Goal: Task Accomplishment & Management: Complete application form

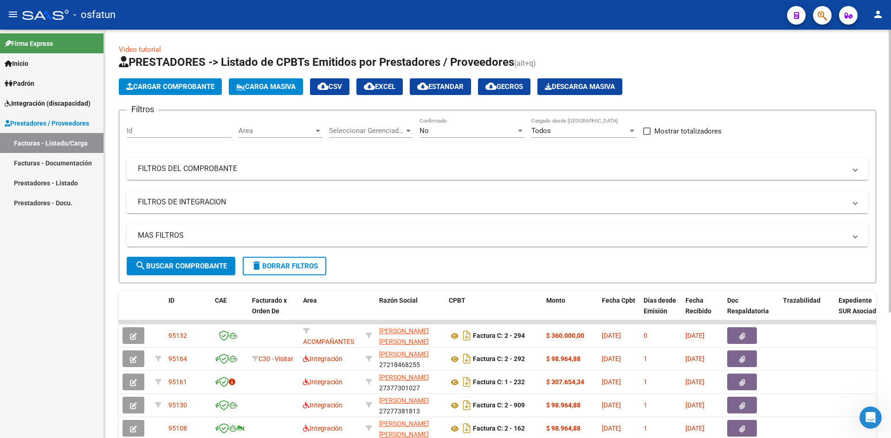
click at [158, 80] on button "Cargar Comprobante" at bounding box center [170, 86] width 103 height 17
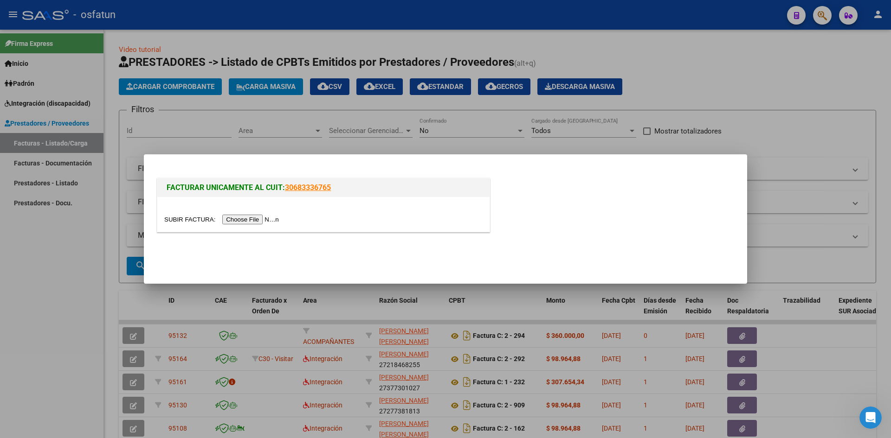
click at [236, 223] on input "file" at bounding box center [222, 220] width 117 height 10
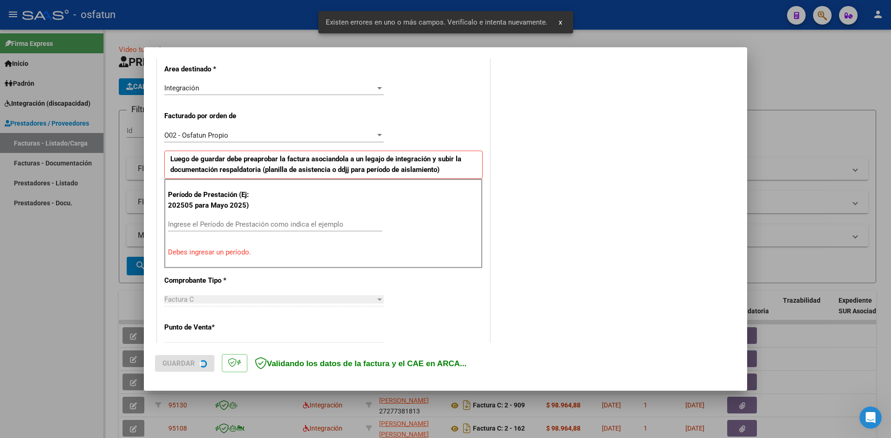
scroll to position [228, 0]
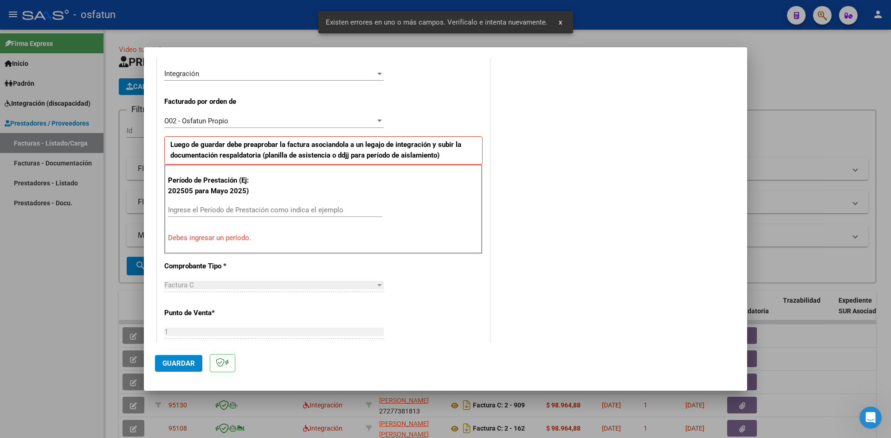
click at [226, 201] on div "Período de Prestación (Ej: 202505 para [DATE]) Ingrese el Período de Prestación…" at bounding box center [323, 209] width 318 height 89
click at [226, 207] on input "Ingrese el Período de Prestación como indica el ejemplo" at bounding box center [275, 210] width 214 height 8
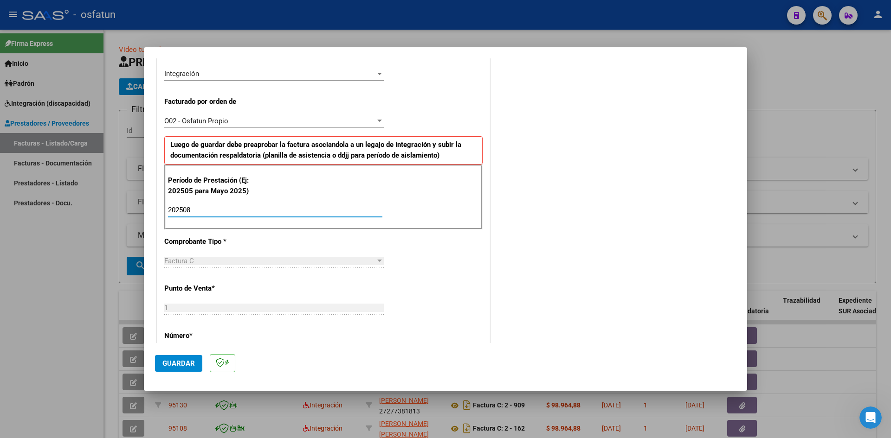
type input "202508"
click at [153, 363] on mat-dialog-container "COMPROBANTE VER COMPROBANTE El comprobante fue leído exitosamente. DATOS DEL CO…" at bounding box center [445, 219] width 603 height 344
click at [172, 366] on span "Guardar" at bounding box center [178, 364] width 32 height 8
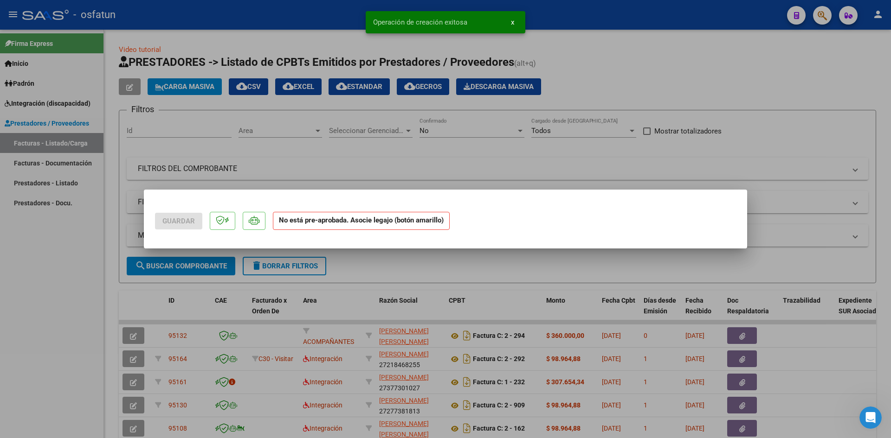
scroll to position [0, 0]
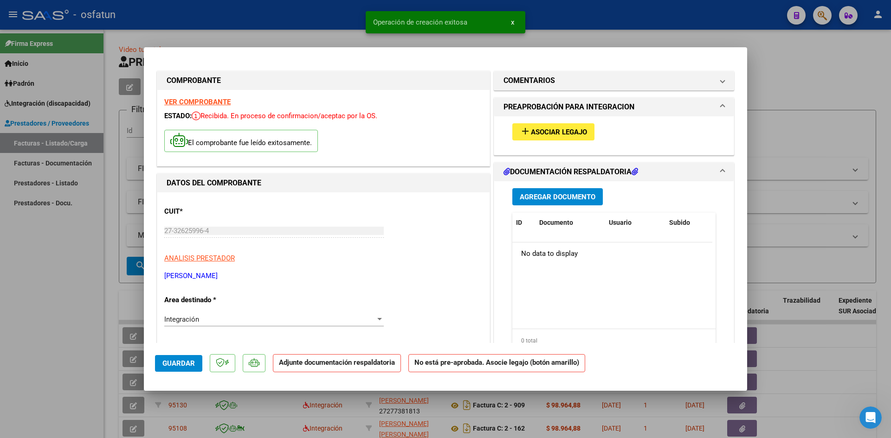
click at [559, 129] on span "Asociar Legajo" at bounding box center [559, 132] width 56 height 8
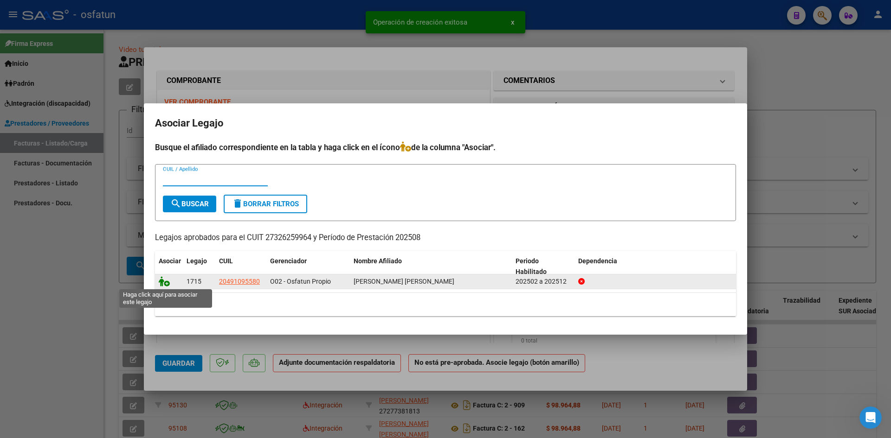
click at [160, 283] on icon at bounding box center [164, 282] width 11 height 10
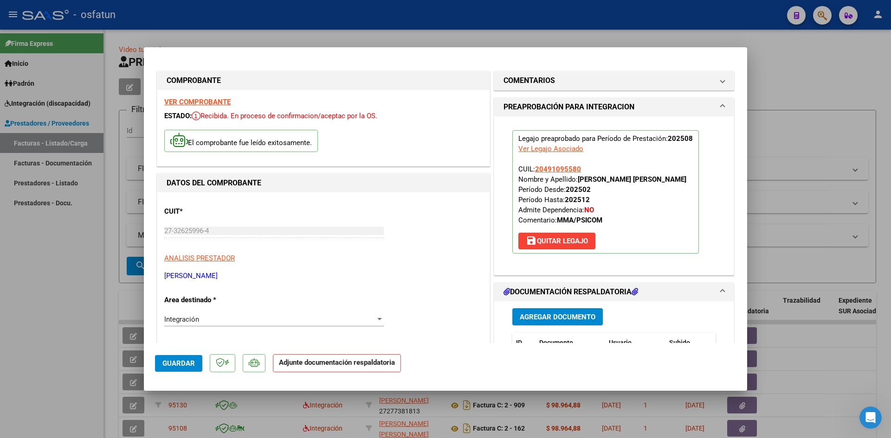
click at [570, 322] on button "Agregar Documento" at bounding box center [557, 317] width 90 height 17
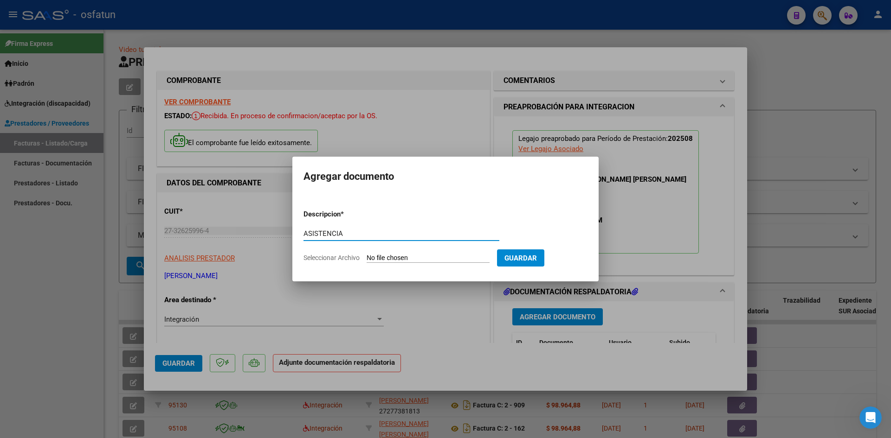
type input "ASISTENCIA"
click at [425, 261] on input "Seleccionar Archivo" at bounding box center [428, 258] width 123 height 9
type input "C:\fakepath\ASIST MAESTRA APOY AGOSTO.pdf"
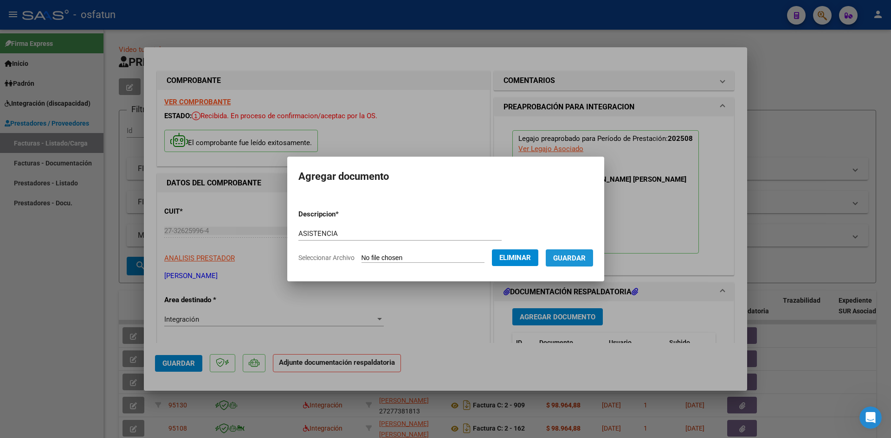
click at [574, 264] on button "Guardar" at bounding box center [569, 258] width 47 height 17
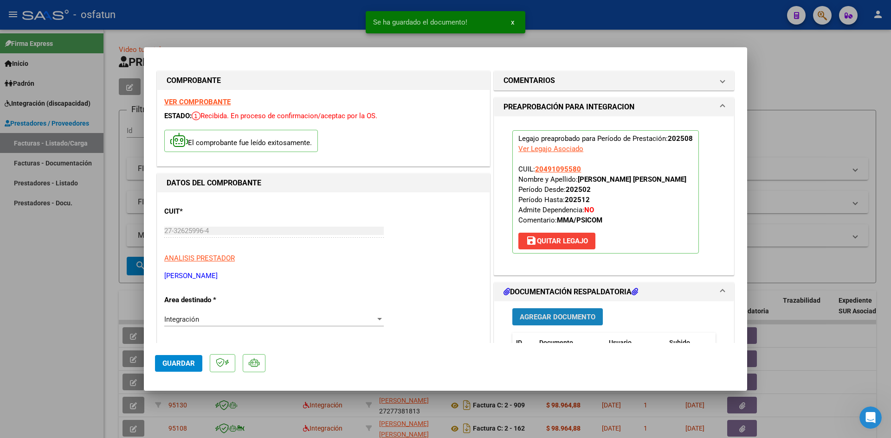
click at [554, 319] on span "Agregar Documento" at bounding box center [558, 317] width 76 height 8
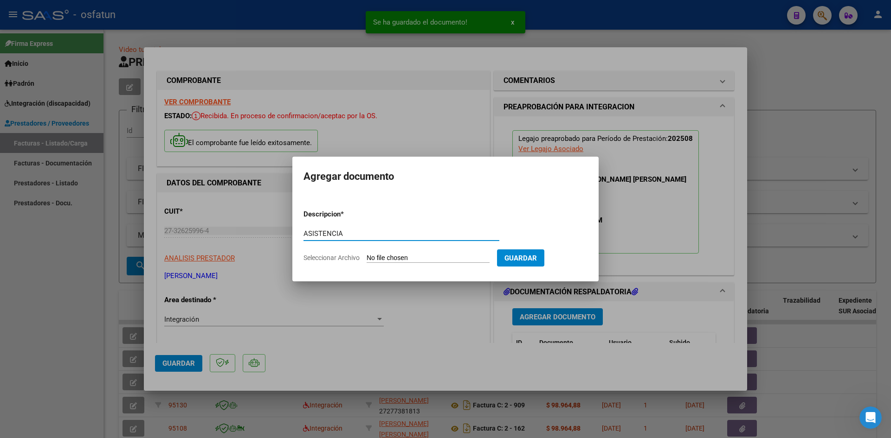
type input "ASISTENCIA"
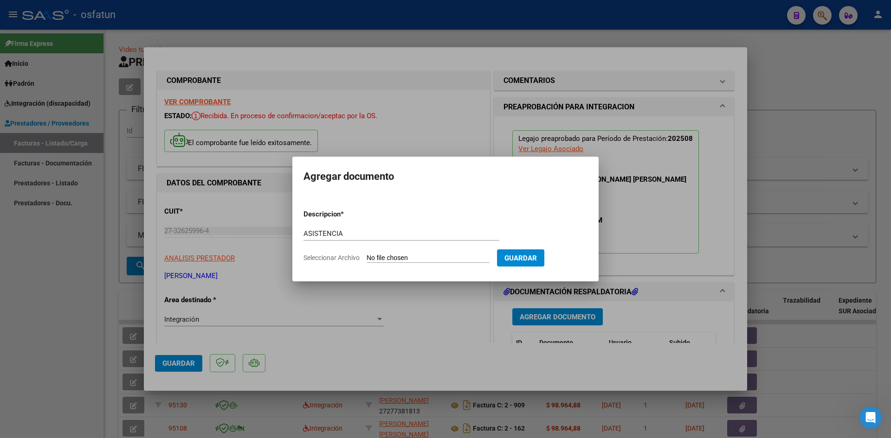
click at [367, 254] on input "Seleccionar Archivo" at bounding box center [428, 258] width 123 height 9
click at [651, 256] on div at bounding box center [445, 219] width 891 height 438
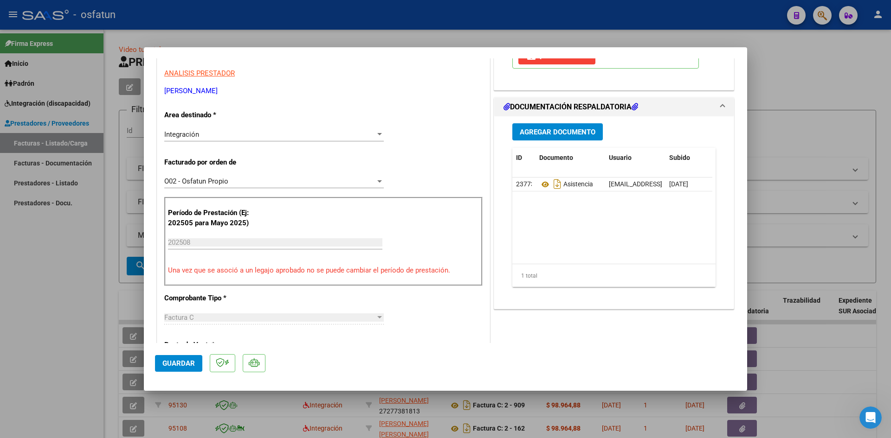
scroll to position [186, 0]
click at [539, 183] on icon at bounding box center [545, 184] width 12 height 11
drag, startPoint x: 516, startPoint y: 185, endPoint x: 640, endPoint y: 188, distance: 123.9
click at [640, 188] on div "[EMAIL_ADDRESS][DOMAIN_NAME] - [PERSON_NAME]" at bounding box center [635, 184] width 53 height 11
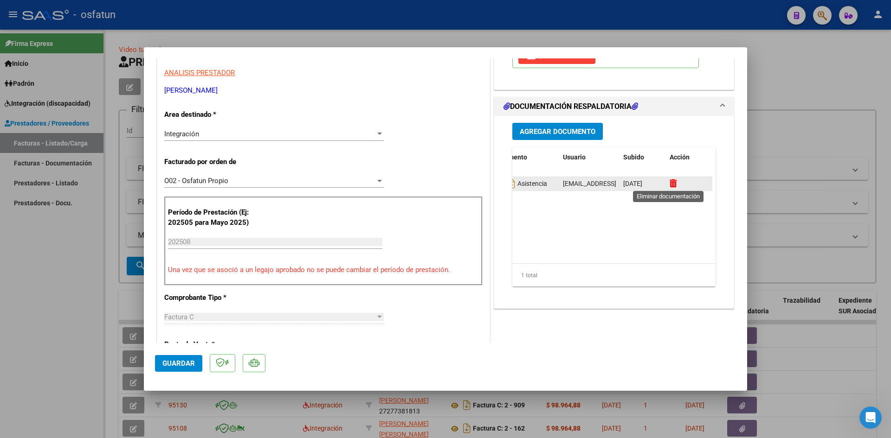
click at [671, 186] on icon at bounding box center [673, 183] width 7 height 9
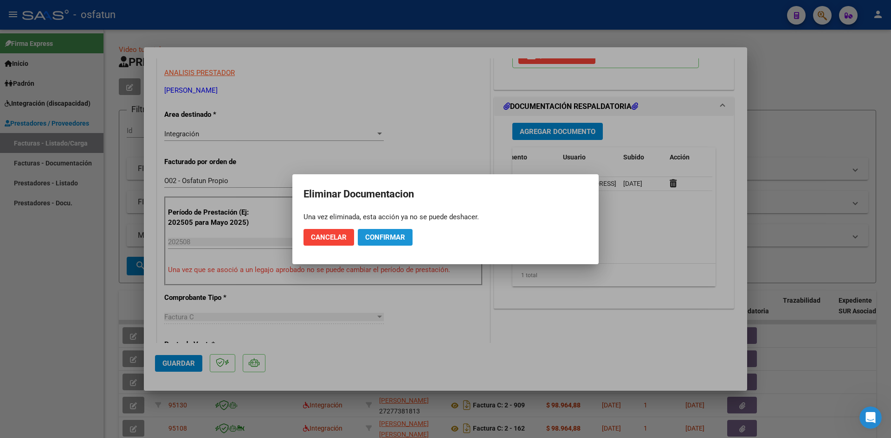
click at [367, 238] on span "Confirmar" at bounding box center [385, 237] width 40 height 8
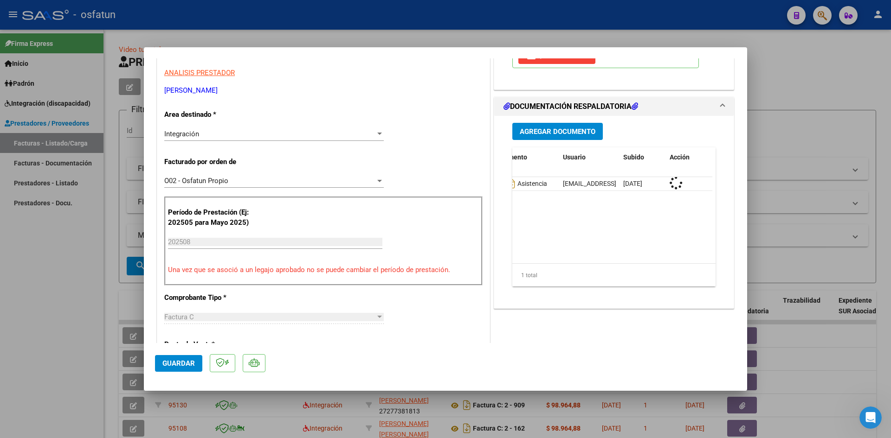
scroll to position [0, 0]
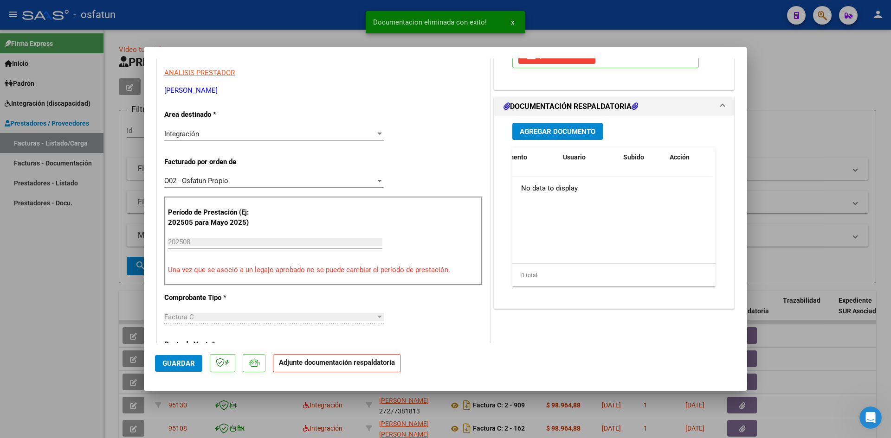
click at [548, 130] on span "Agregar Documento" at bounding box center [558, 132] width 76 height 8
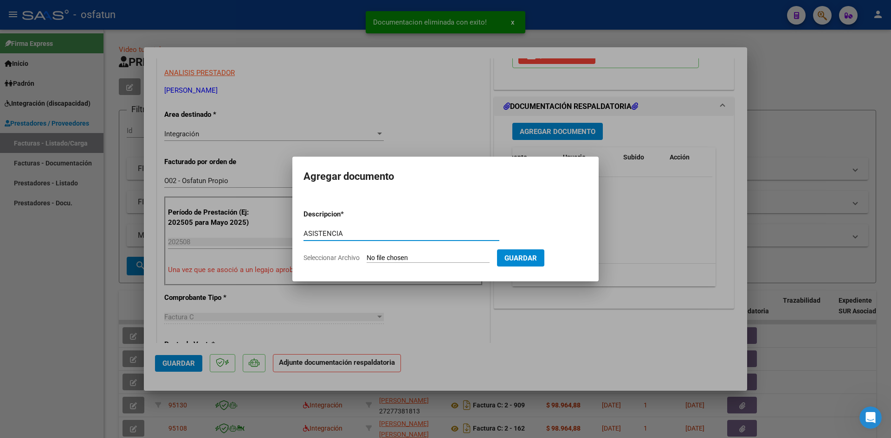
type input "ASISTENCIA"
click at [367, 254] on input "Seleccionar Archivo" at bounding box center [428, 258] width 123 height 9
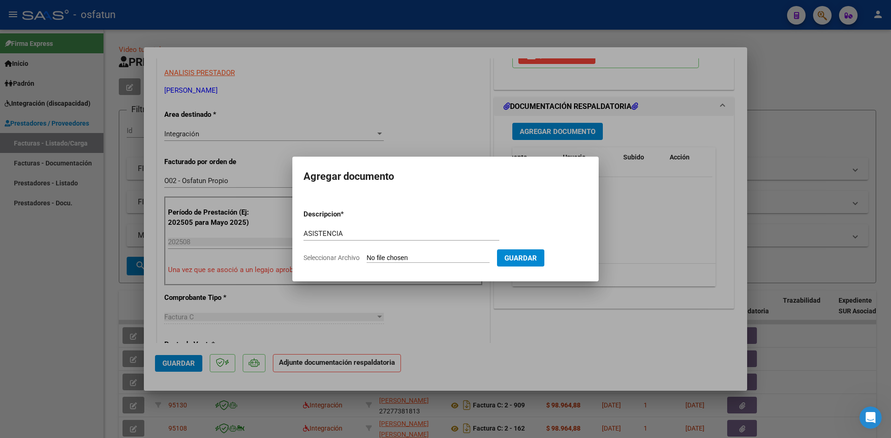
type input "C:\fakepath\ASIST MAESTRA APOY AGOSTO.pdf"
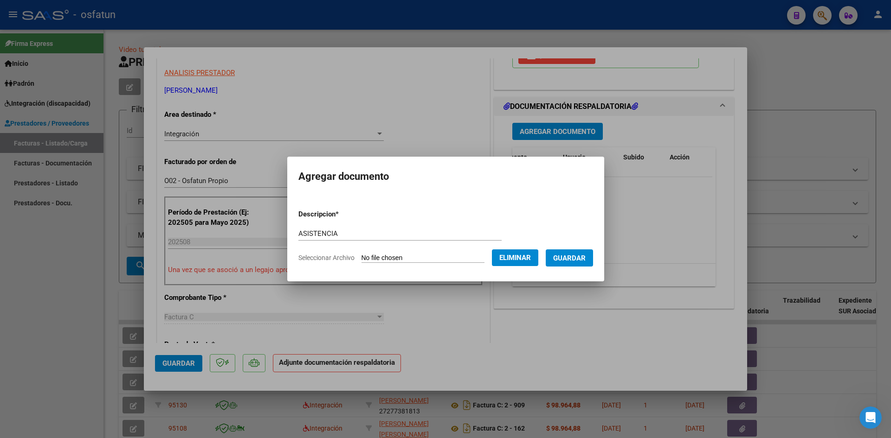
click at [581, 256] on span "Guardar" at bounding box center [569, 258] width 32 height 8
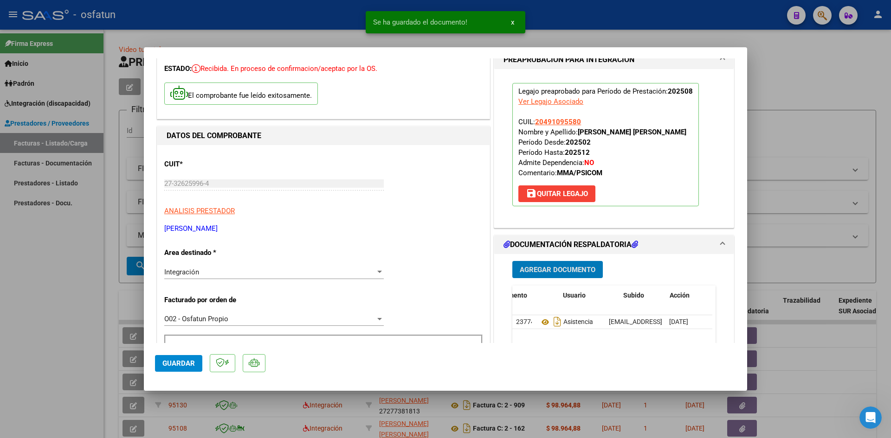
scroll to position [46, 0]
click at [547, 269] on span "Agregar Documento" at bounding box center [558, 271] width 76 height 8
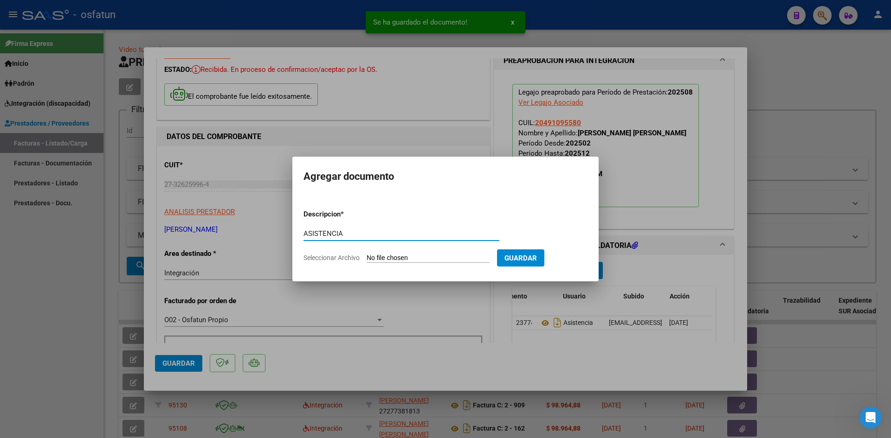
type input "ASISTENCIA"
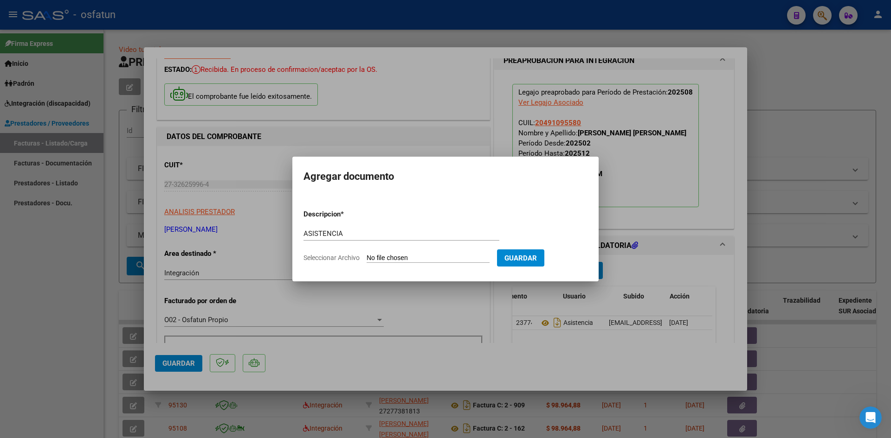
click at [367, 254] on input "Seleccionar Archivo" at bounding box center [428, 258] width 123 height 9
type input "C:\fakepath\ASISTE MAESTRA APOY AGOSTO.pdf"
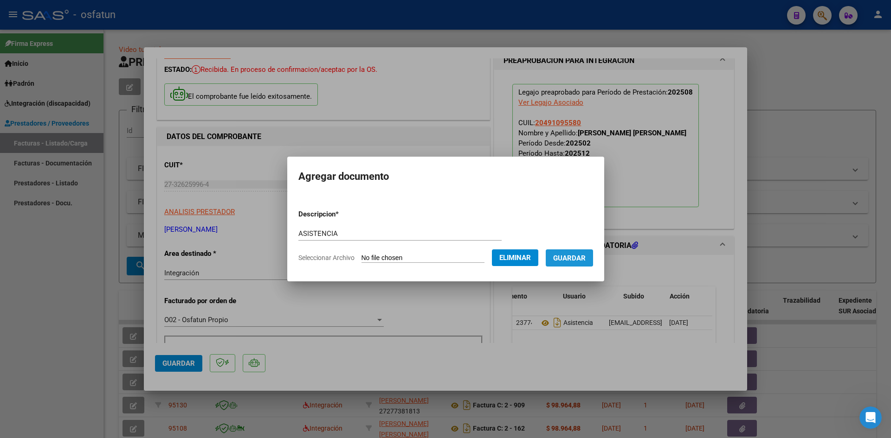
click at [575, 258] on span "Guardar" at bounding box center [569, 258] width 32 height 8
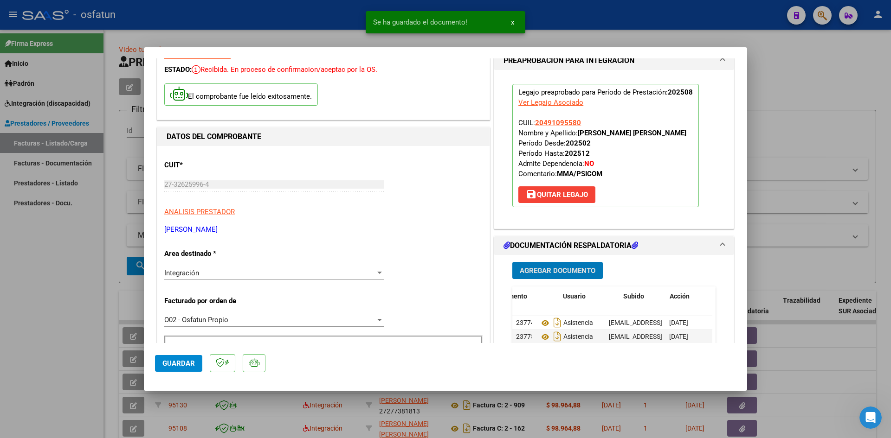
click at [547, 271] on span "Agregar Documento" at bounding box center [558, 271] width 76 height 8
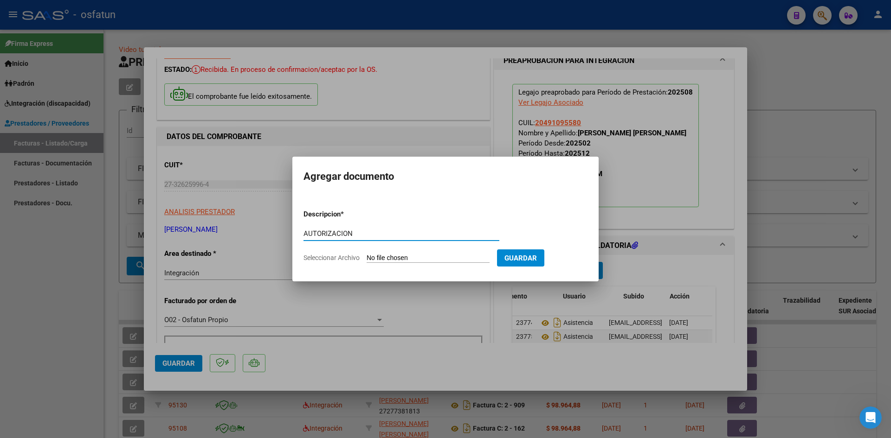
type input "AUTORIZACION"
click at [367, 254] on input "Seleccionar Archivo" at bounding box center [428, 258] width 123 height 9
type input "C:\fakepath\AUTOR MAESTRA APOYO.pdf"
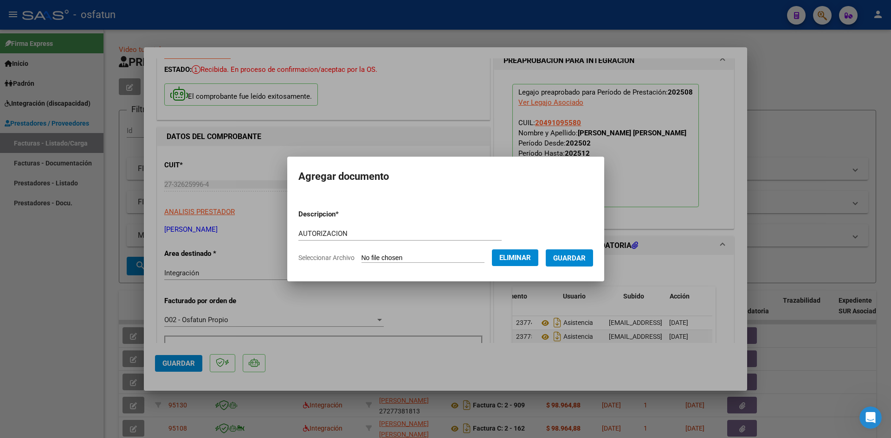
click at [568, 258] on span "Guardar" at bounding box center [569, 258] width 32 height 8
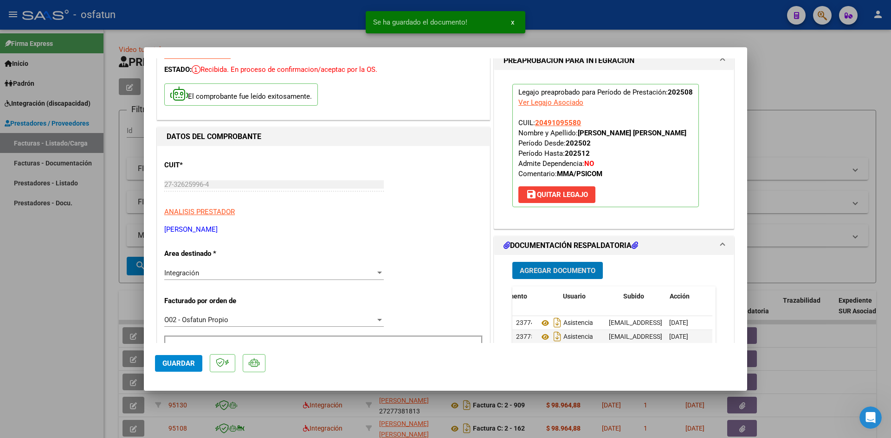
click at [166, 359] on button "Guardar" at bounding box center [178, 363] width 47 height 17
click at [0, 329] on div at bounding box center [445, 219] width 891 height 438
type input "$ 0,00"
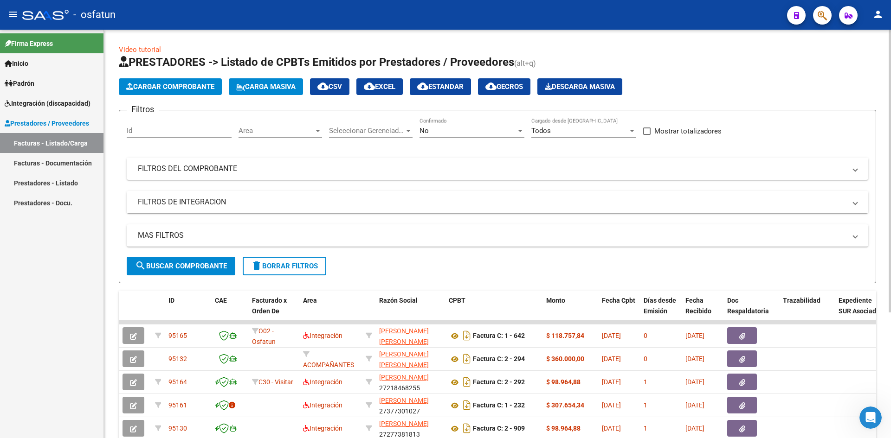
click at [184, 86] on span "Cargar Comprobante" at bounding box center [170, 87] width 88 height 8
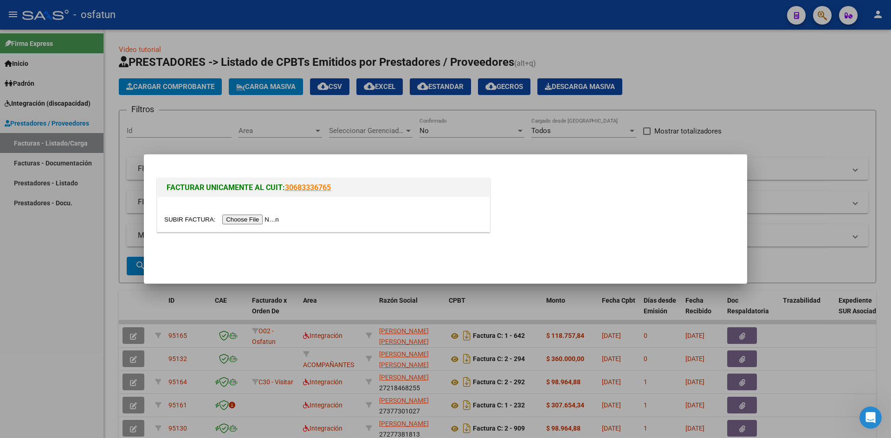
click at [246, 218] on input "file" at bounding box center [222, 220] width 117 height 10
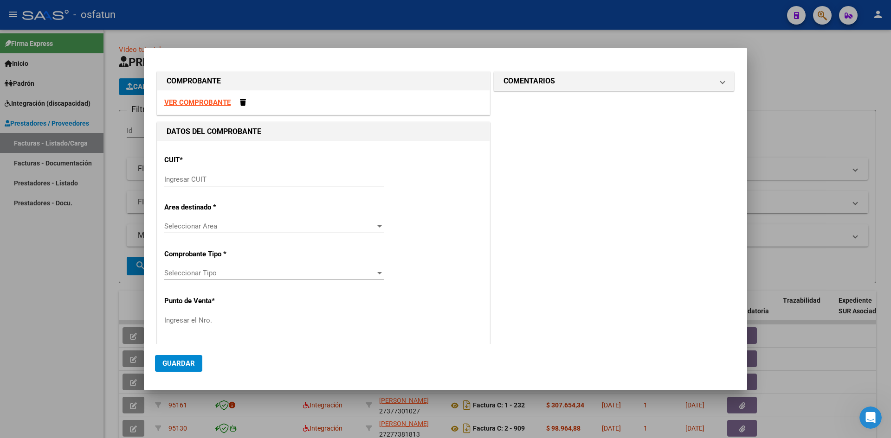
click at [214, 182] on input "Ingresar CUIT" at bounding box center [273, 179] width 219 height 8
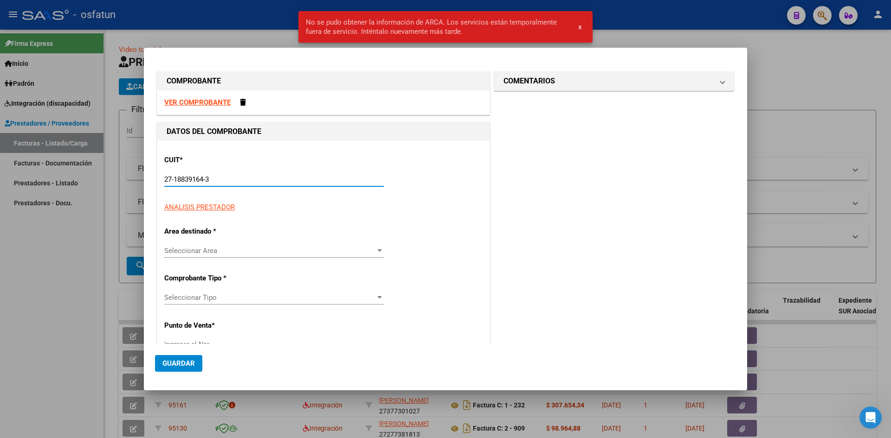
type input "27-18839164-3"
click at [580, 28] on span "x" at bounding box center [579, 27] width 3 height 8
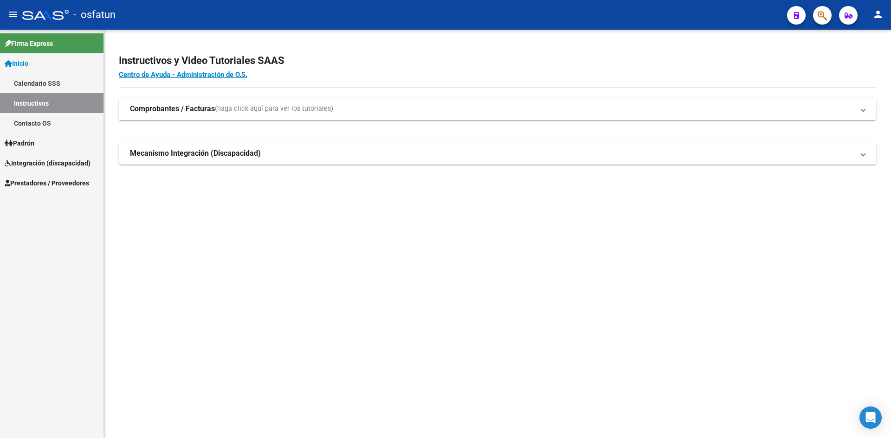
click at [58, 187] on span "Prestadores / Proveedores" at bounding box center [47, 183] width 84 height 10
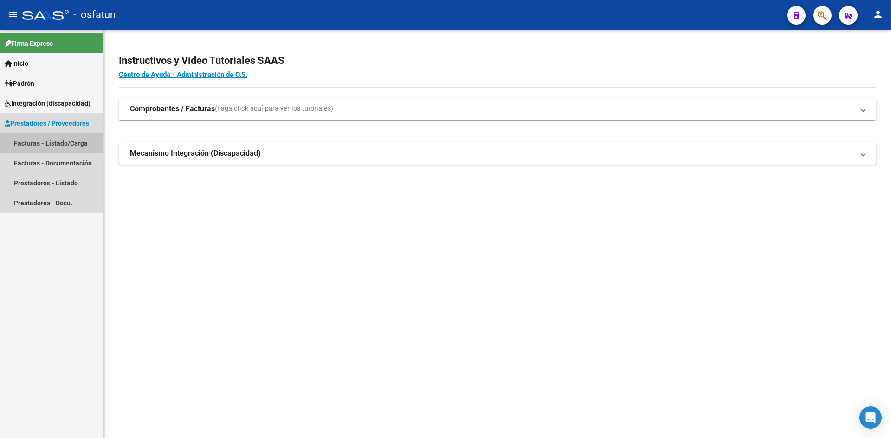
click at [72, 136] on link "Facturas - Listado/Carga" at bounding box center [51, 143] width 103 height 20
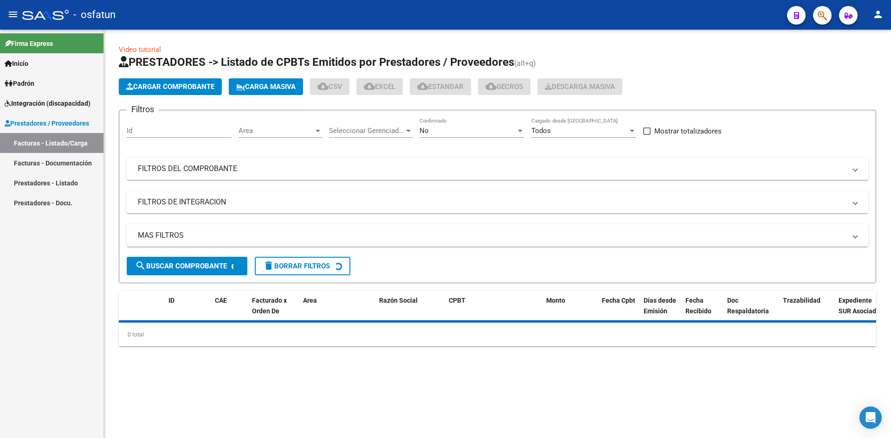
click at [171, 84] on span "Cargar Comprobante" at bounding box center [170, 87] width 88 height 8
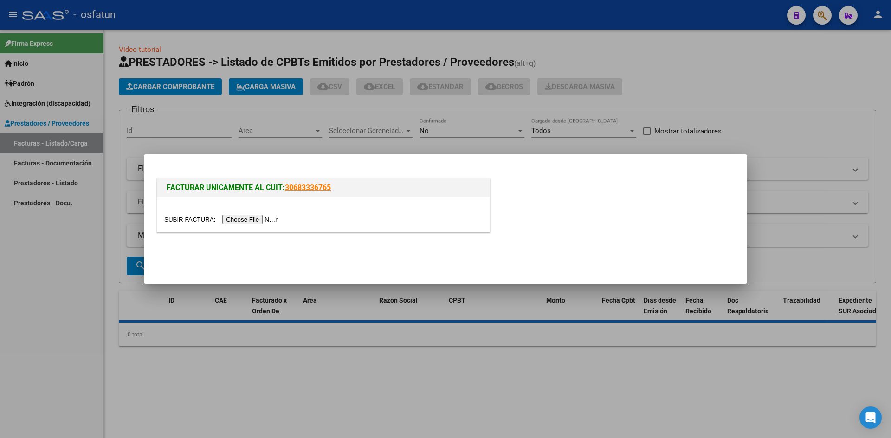
click at [264, 219] on input "file" at bounding box center [222, 220] width 117 height 10
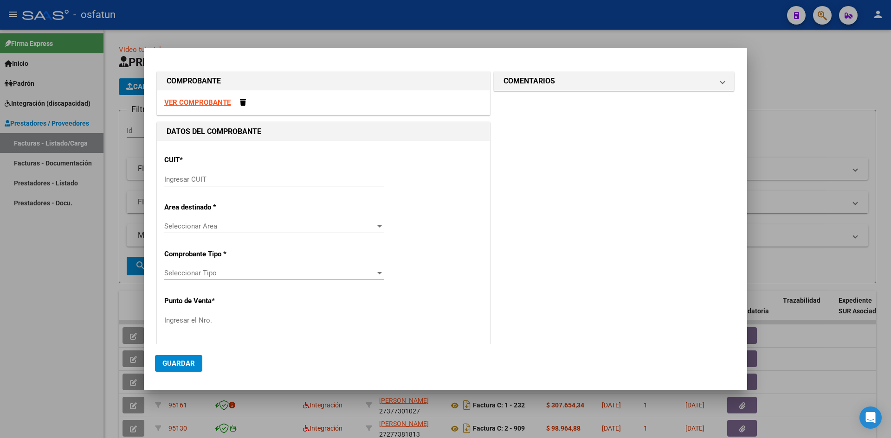
click at [189, 180] on input "Ingresar CUIT" at bounding box center [273, 179] width 219 height 8
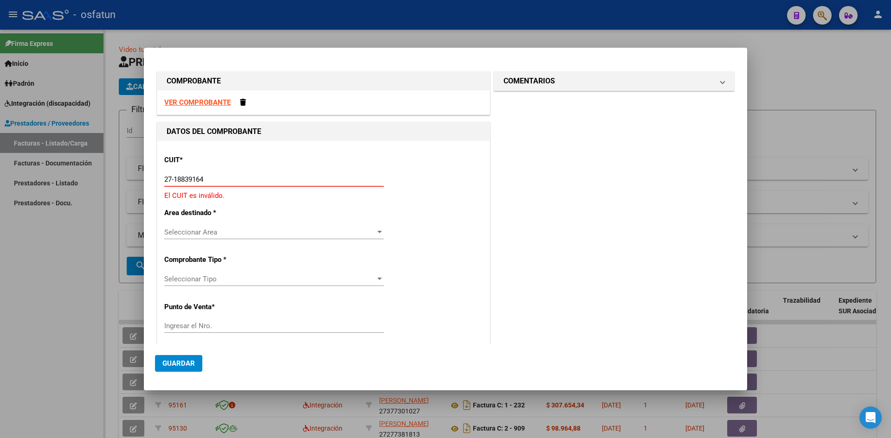
type input "27-18839164-3"
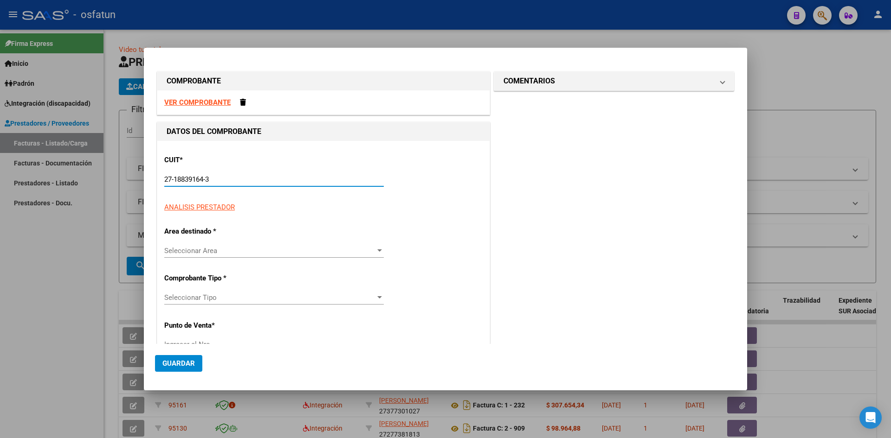
type input "1"
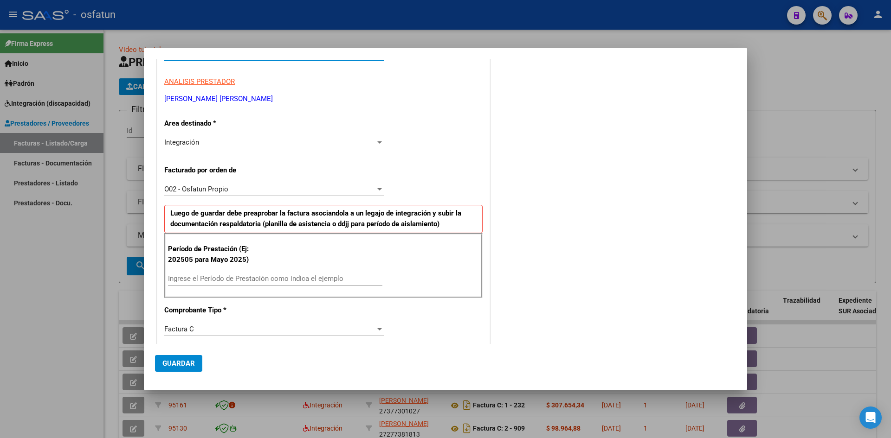
scroll to position [139, 0]
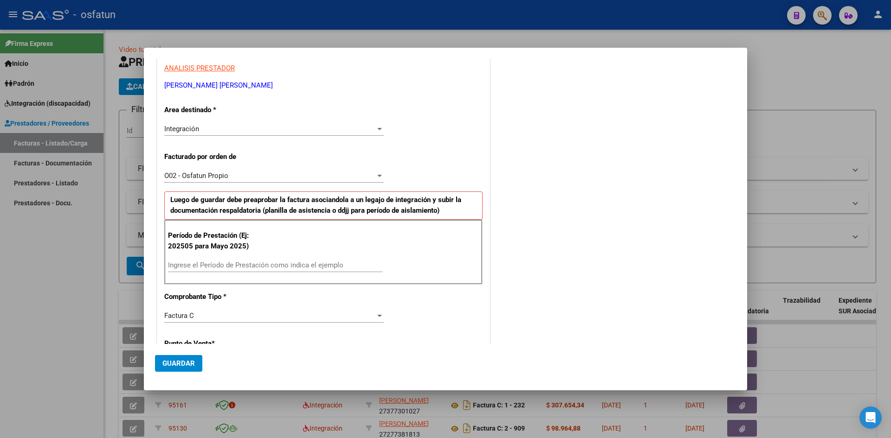
type input "27-18839164-3"
click at [185, 264] on input "Ingrese el Período de Prestación como indica el ejemplo" at bounding box center [275, 265] width 214 height 8
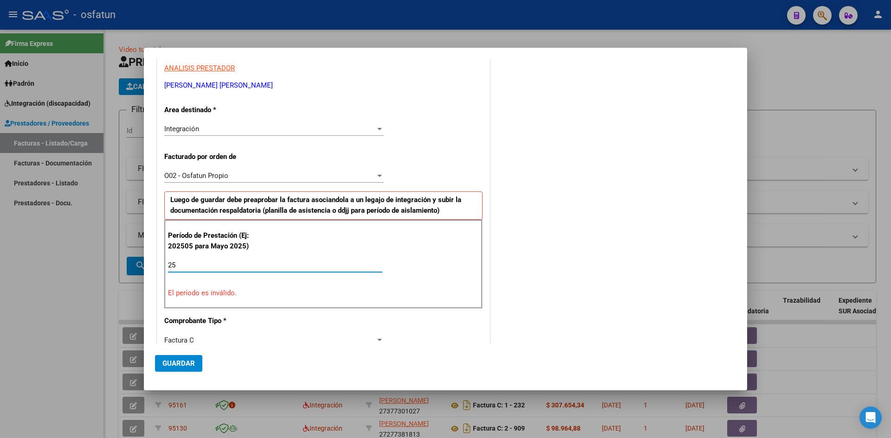
type input "2"
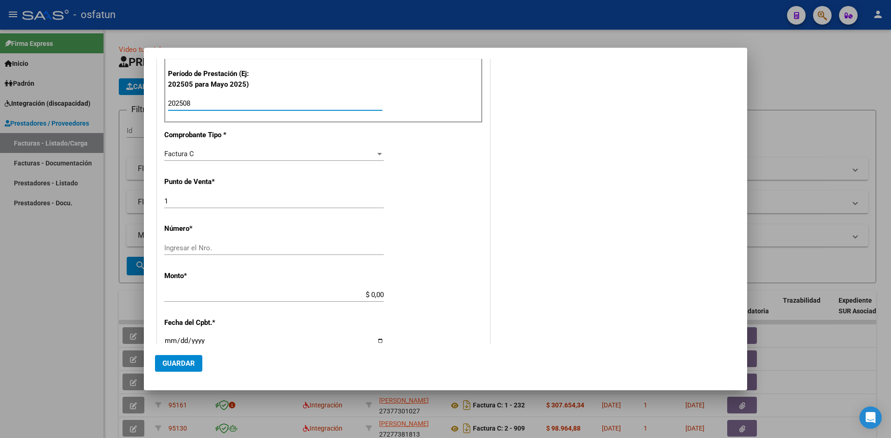
scroll to position [325, 0]
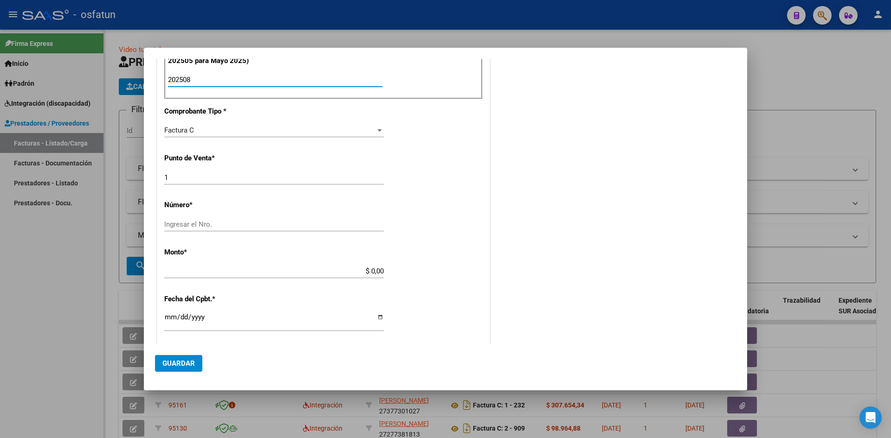
type input "202508"
click at [208, 221] on input "Ingresar el Nro." at bounding box center [273, 224] width 219 height 8
type input "199"
click at [368, 273] on input "$ 0,00" at bounding box center [273, 271] width 219 height 8
type input "$ 98.964,88"
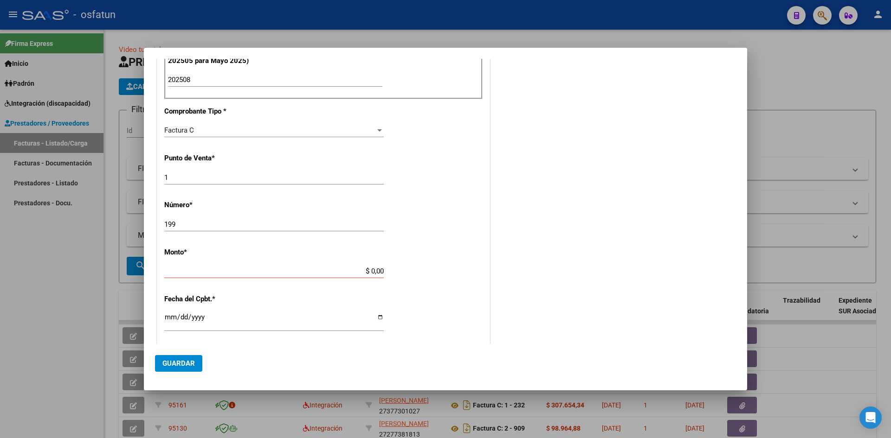
type input "2025-09-03"
type input "75363782379130"
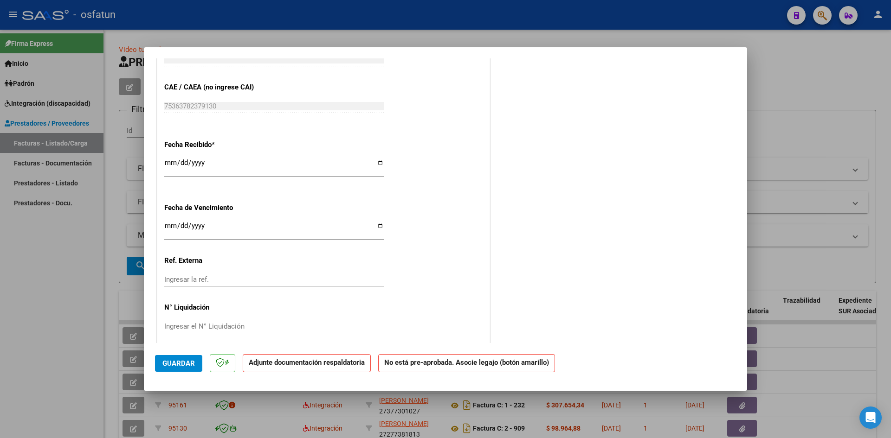
scroll to position [587, 0]
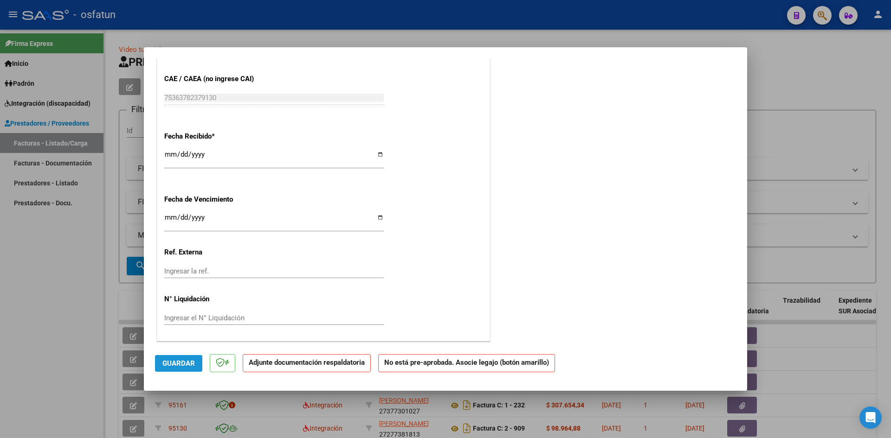
click at [181, 364] on span "Guardar" at bounding box center [178, 364] width 32 height 8
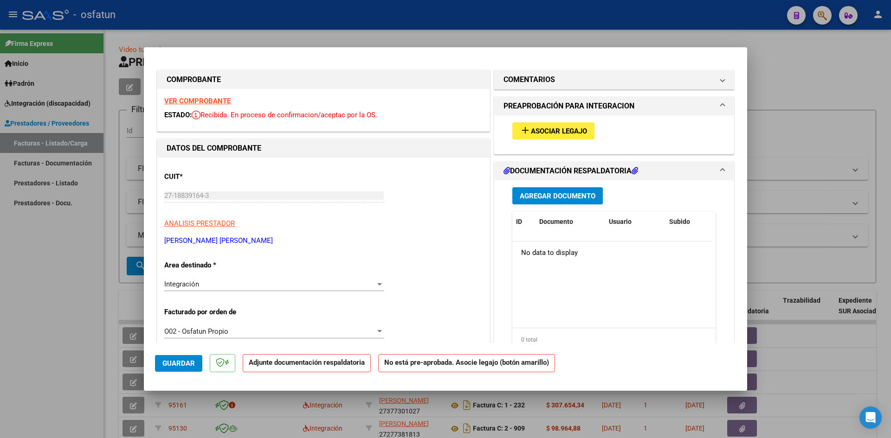
scroll to position [0, 0]
click at [536, 132] on span "Asociar Legajo" at bounding box center [559, 132] width 56 height 8
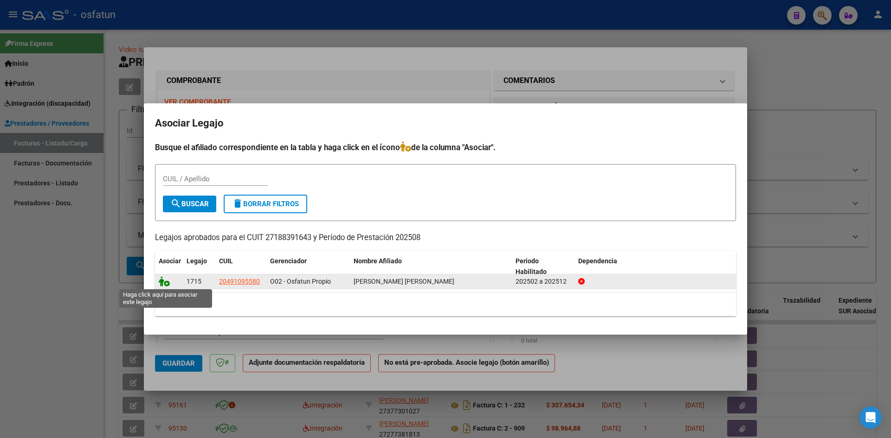
click at [163, 279] on icon at bounding box center [164, 282] width 11 height 10
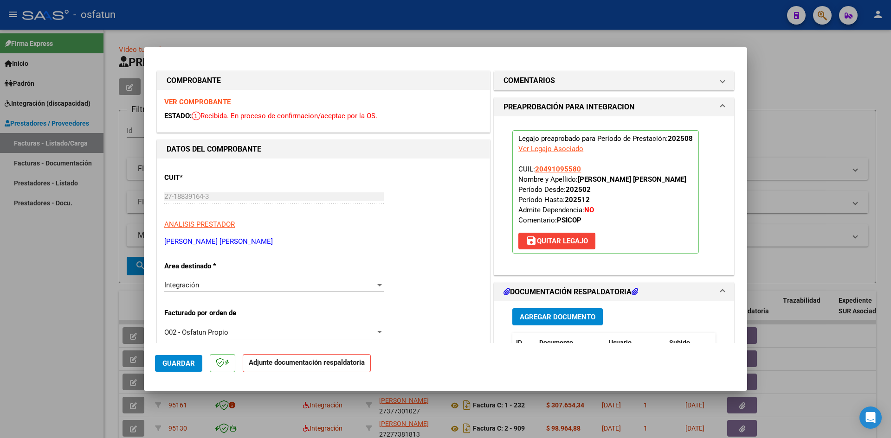
scroll to position [93, 0]
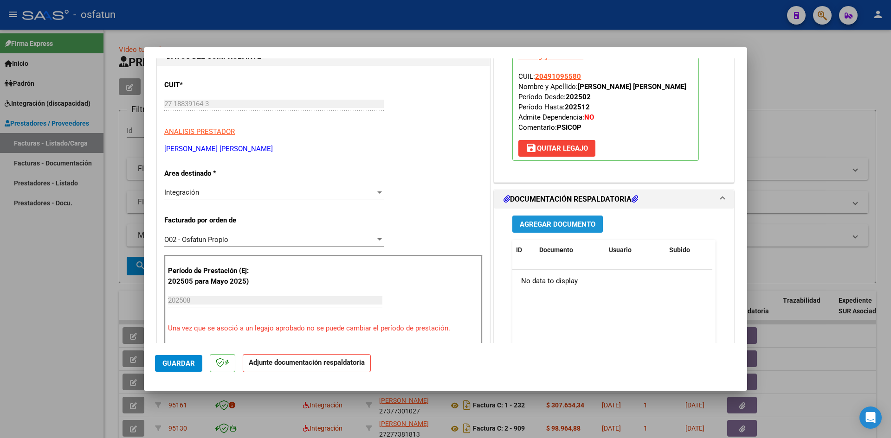
click at [562, 224] on span "Agregar Documento" at bounding box center [558, 224] width 76 height 8
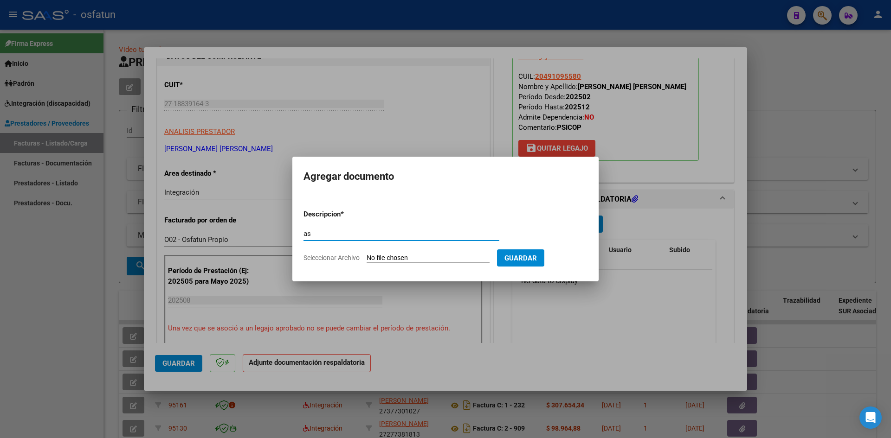
type input "a"
type input "ASISTENCIA"
click at [367, 254] on input "Seleccionar Archivo" at bounding box center [428, 258] width 123 height 9
type input "C:\fakepath\ASIST PSICOP AGOSTO.pdf"
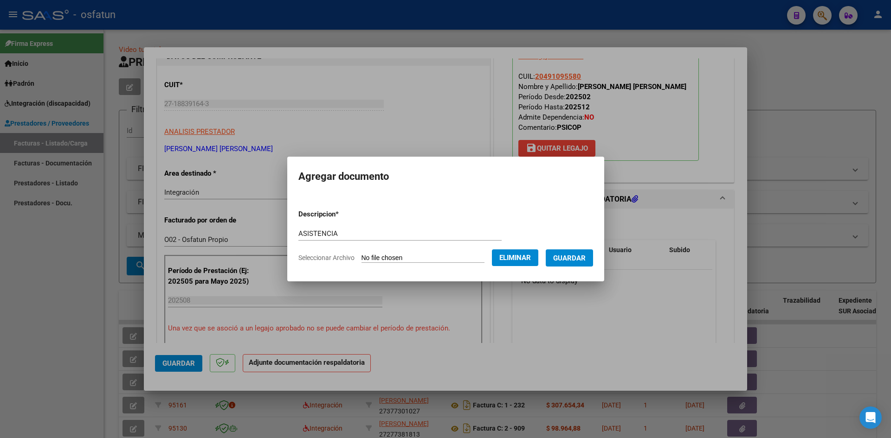
click at [570, 260] on span "Guardar" at bounding box center [569, 258] width 32 height 8
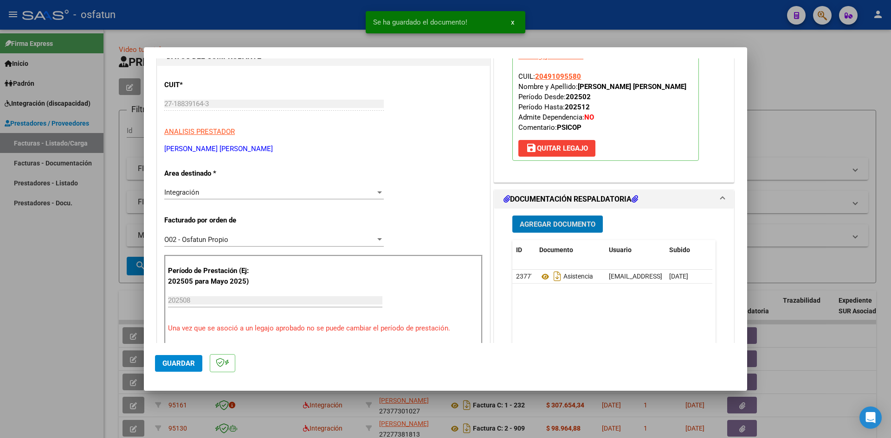
click at [562, 227] on span "Agregar Documento" at bounding box center [558, 224] width 76 height 8
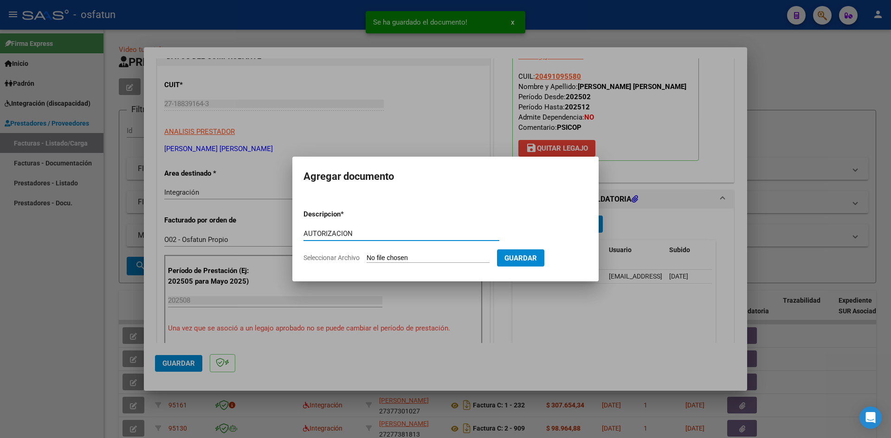
type input "AUTORIZACION"
click at [367, 254] on input "Seleccionar Archivo" at bounding box center [428, 258] width 123 height 9
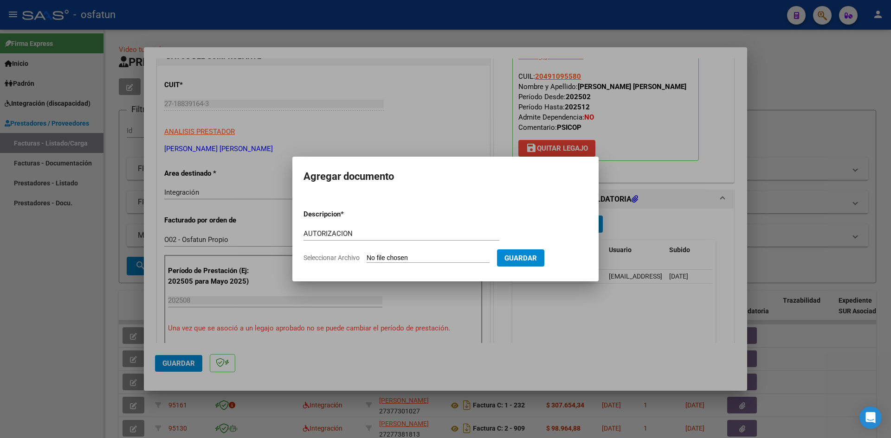
type input "C:\fakepath\AUTOR PSICOP AGOSTO.pdf"
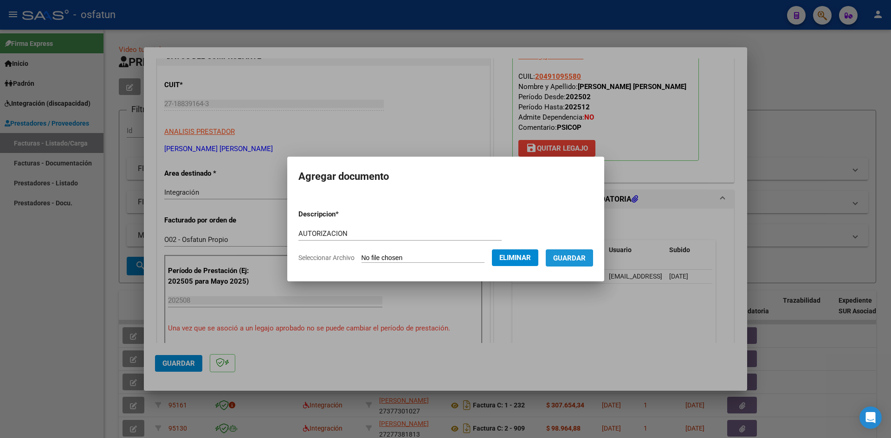
click at [566, 259] on span "Guardar" at bounding box center [569, 258] width 32 height 8
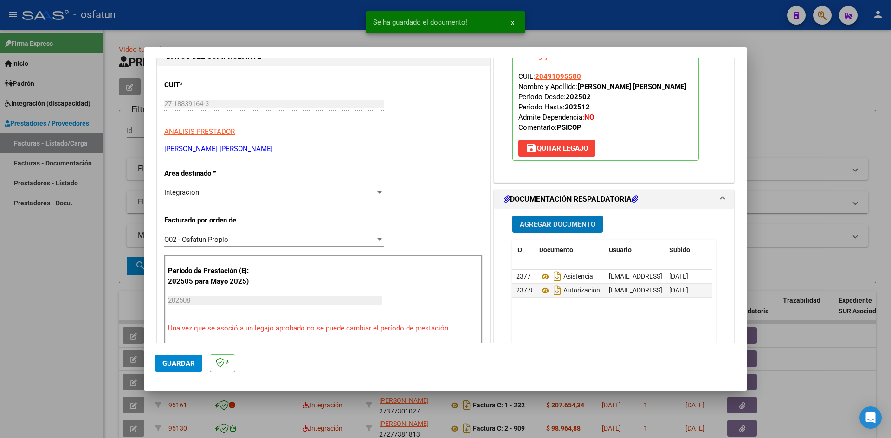
click at [164, 365] on span "Guardar" at bounding box center [178, 364] width 32 height 8
click at [0, 295] on div at bounding box center [445, 219] width 891 height 438
type input "$ 0,00"
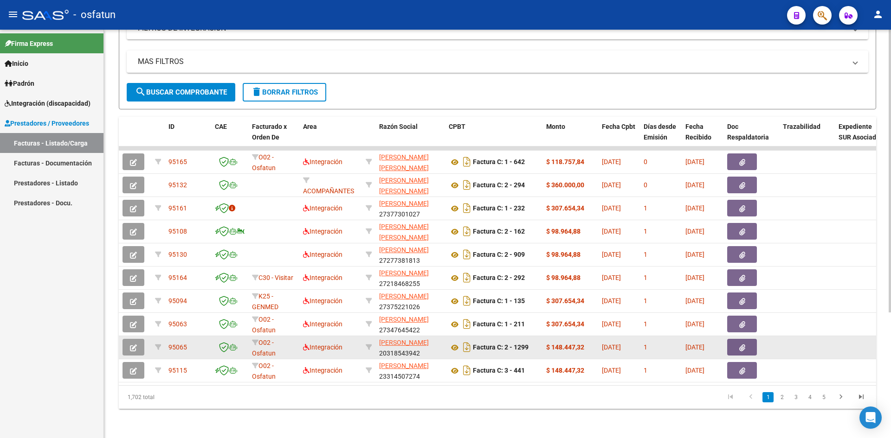
scroll to position [181, 0]
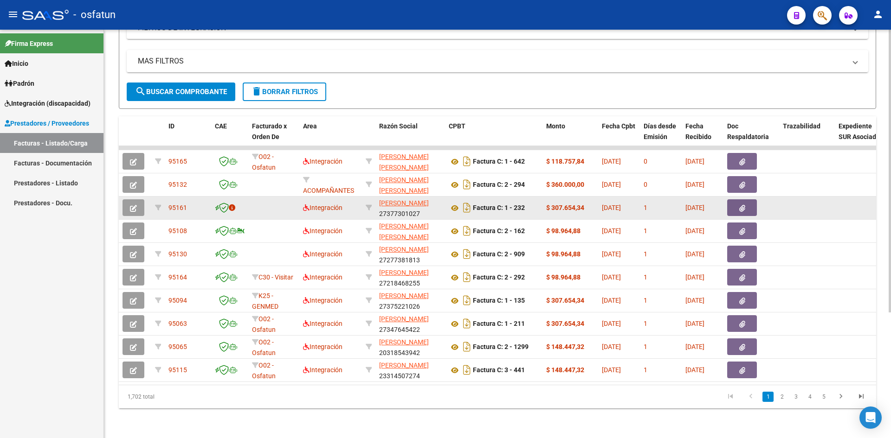
click at [134, 205] on icon "button" at bounding box center [133, 208] width 7 height 7
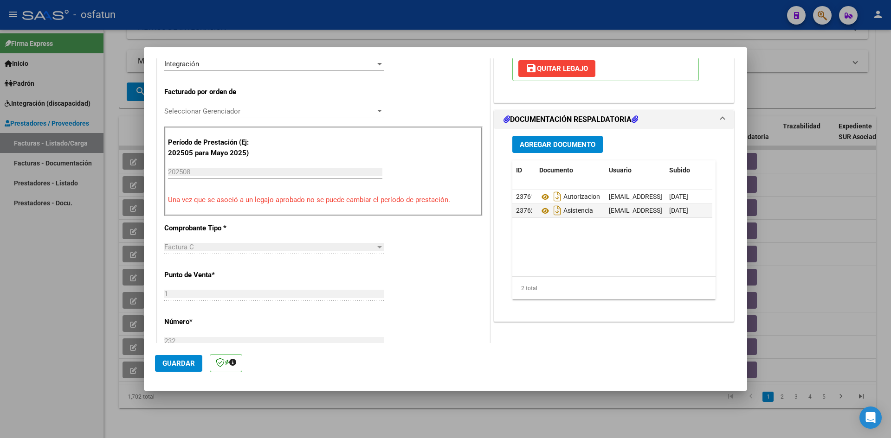
scroll to position [232, 0]
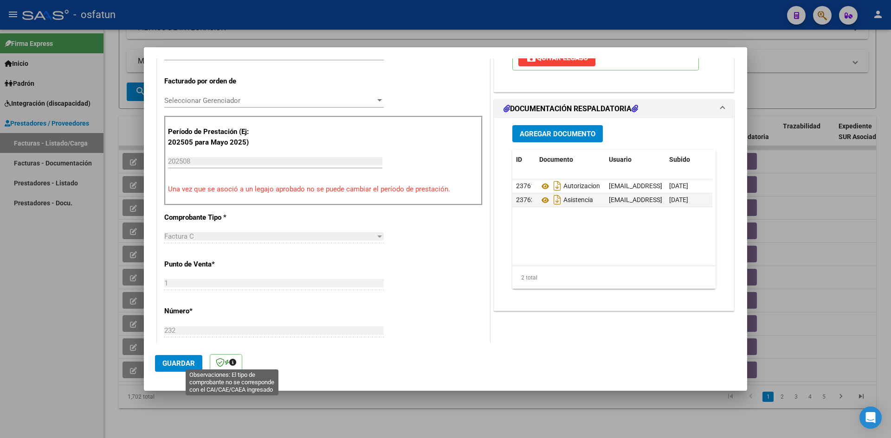
click at [232, 365] on icon at bounding box center [232, 362] width 7 height 7
click at [291, 100] on span "Seleccionar Gerenciador" at bounding box center [269, 101] width 211 height 8
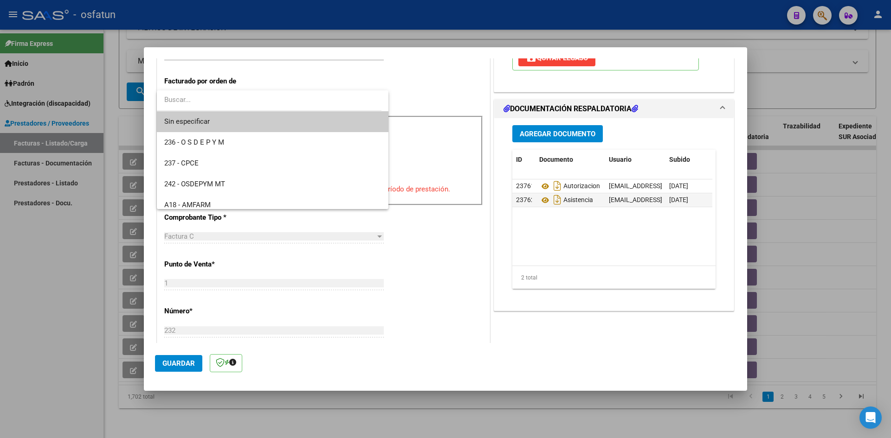
click at [396, 307] on div at bounding box center [445, 219] width 891 height 438
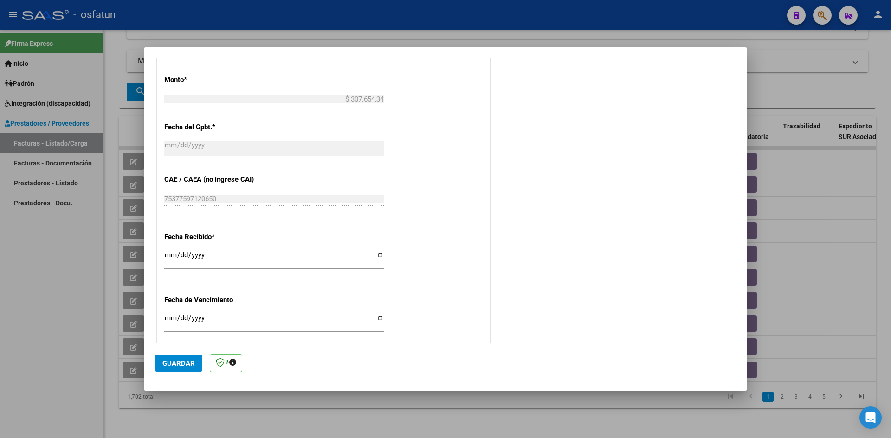
scroll to position [612, 0]
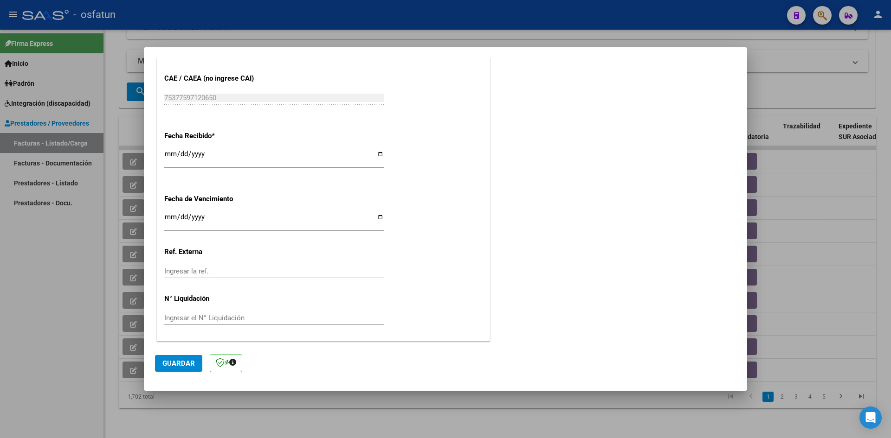
click at [29, 304] on div at bounding box center [445, 219] width 891 height 438
type input "$ 0,00"
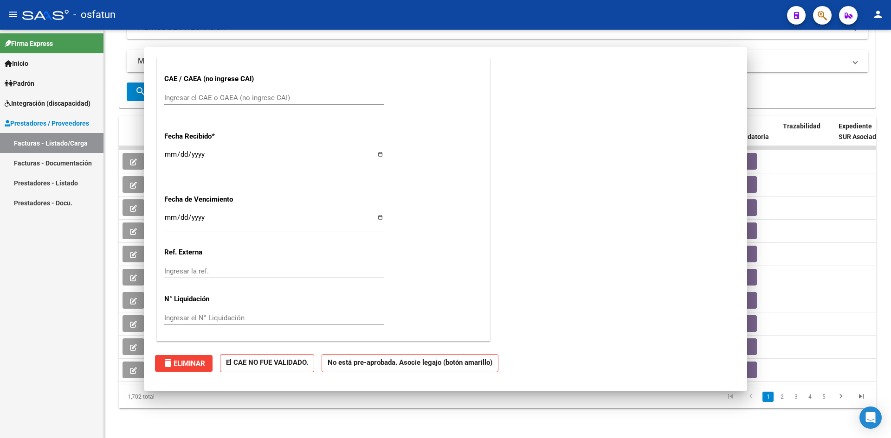
scroll to position [0, 0]
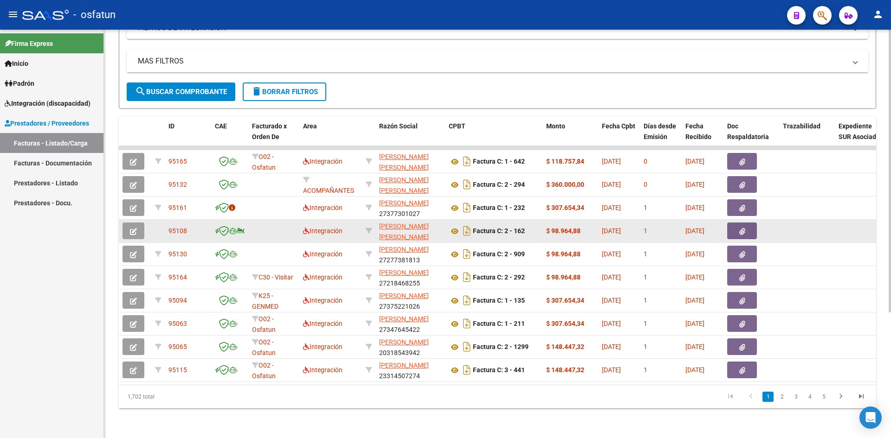
click at [133, 228] on icon "button" at bounding box center [133, 231] width 7 height 7
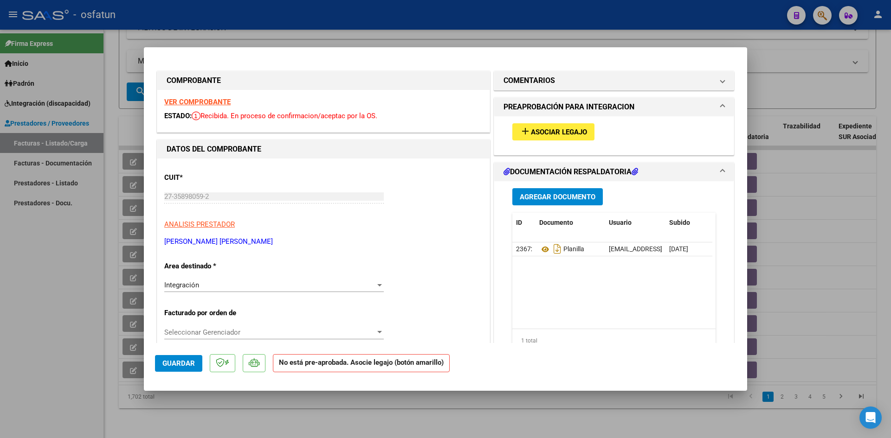
click at [6, 396] on div at bounding box center [445, 219] width 891 height 438
type input "$ 0,00"
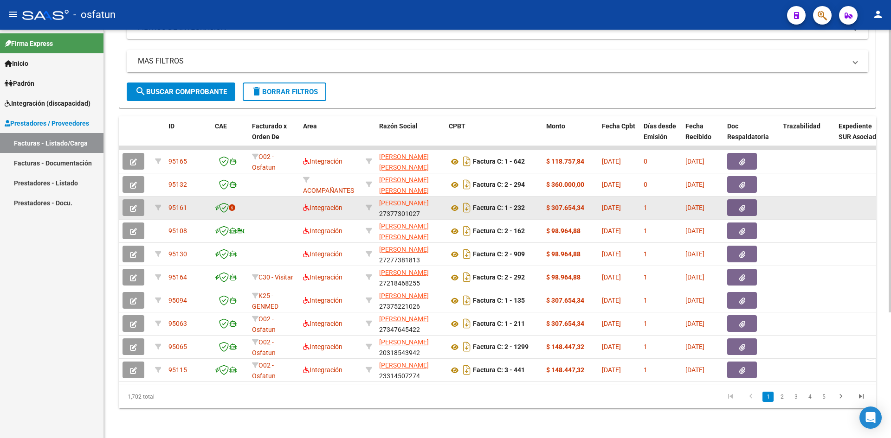
click at [136, 200] on button "button" at bounding box center [133, 208] width 22 height 17
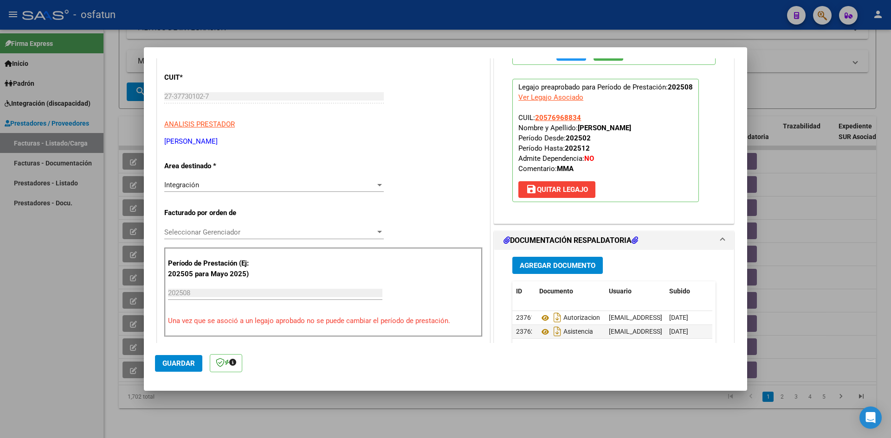
scroll to position [46, 0]
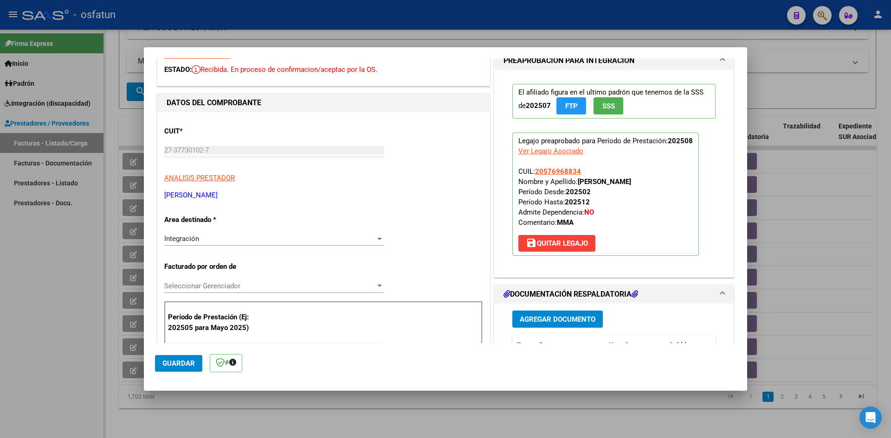
click at [48, 284] on div at bounding box center [445, 219] width 891 height 438
type input "$ 0,00"
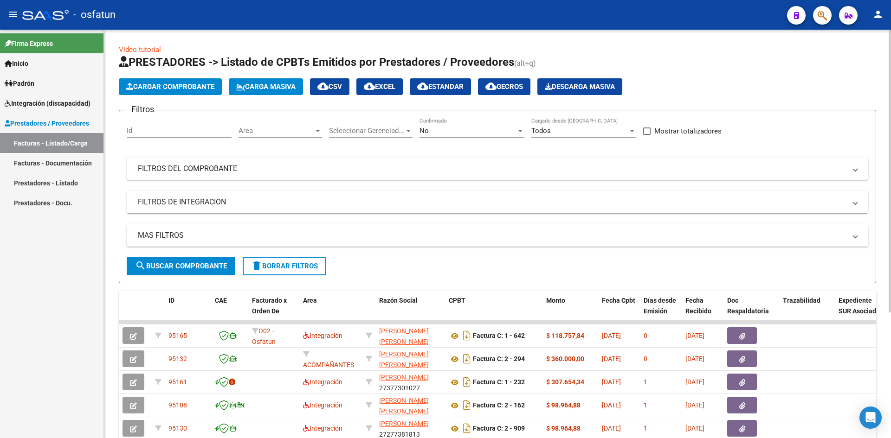
scroll to position [181, 0]
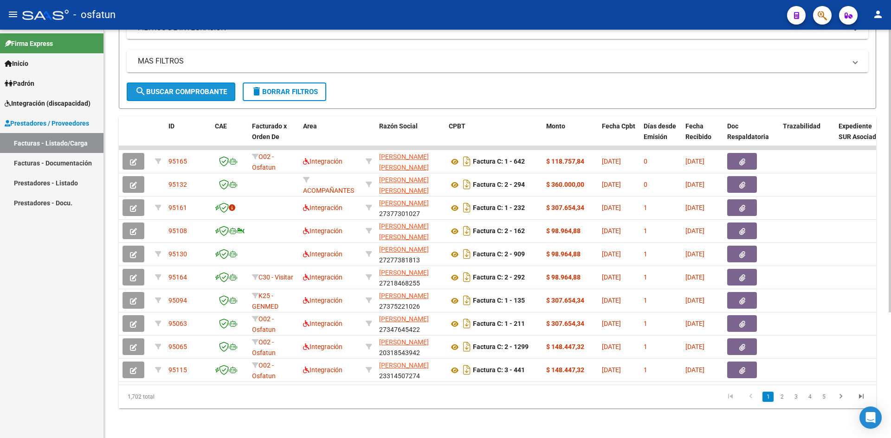
click at [166, 83] on button "search Buscar Comprobante" at bounding box center [181, 92] width 109 height 19
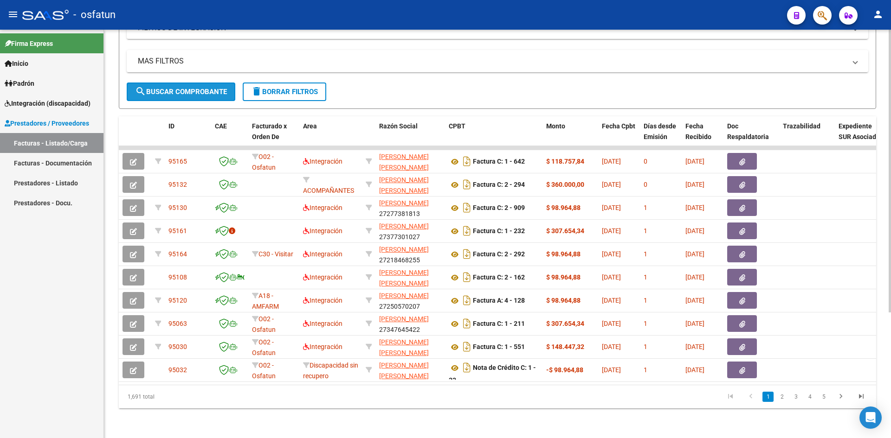
click at [182, 88] on span "search Buscar Comprobante" at bounding box center [181, 92] width 92 height 8
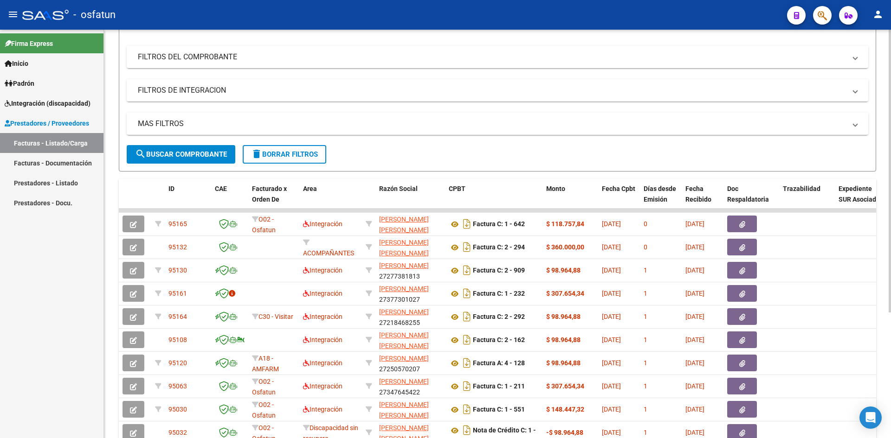
scroll to position [0, 0]
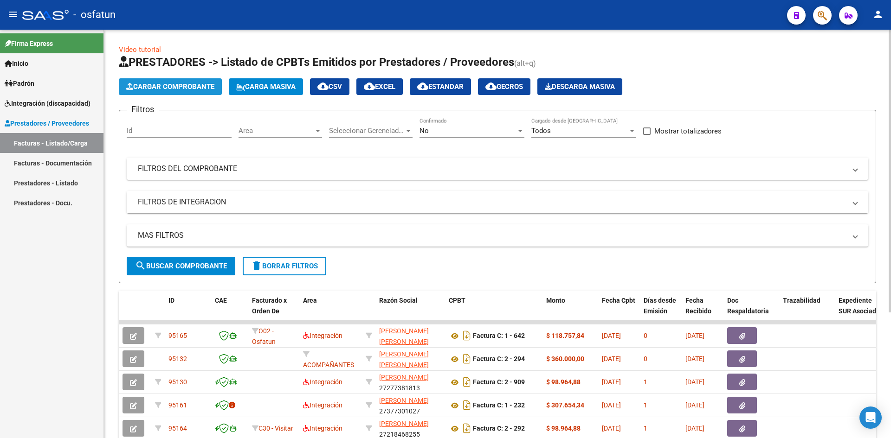
click at [175, 82] on button "Cargar Comprobante" at bounding box center [170, 86] width 103 height 17
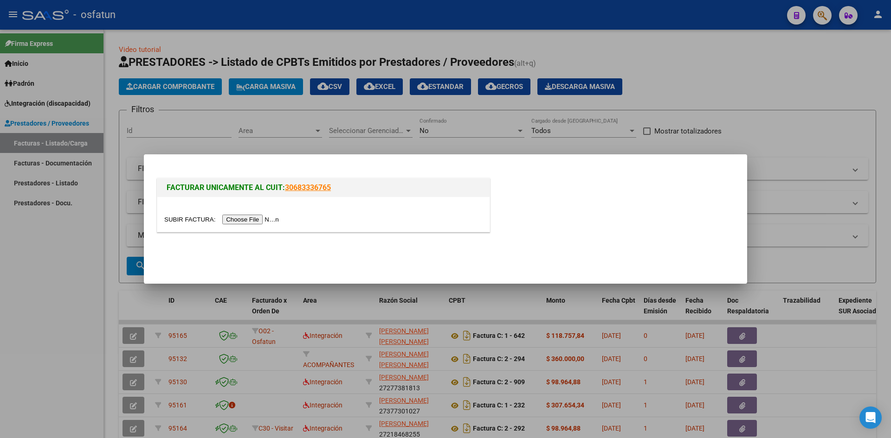
click at [257, 218] on input "file" at bounding box center [222, 220] width 117 height 10
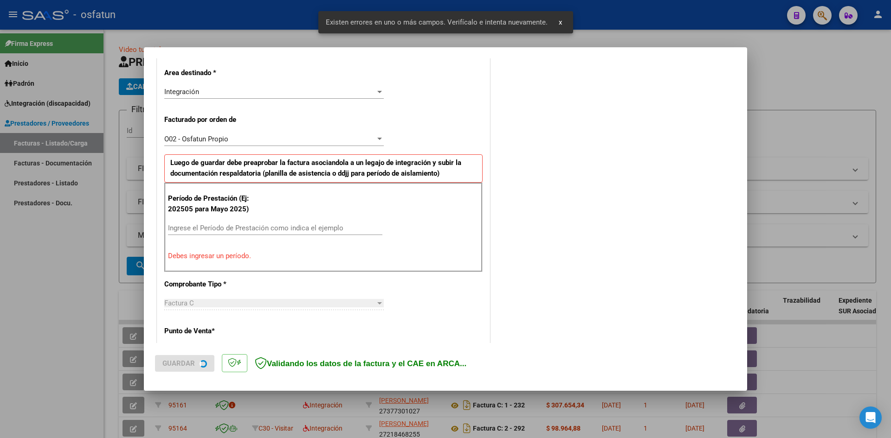
scroll to position [210, 0]
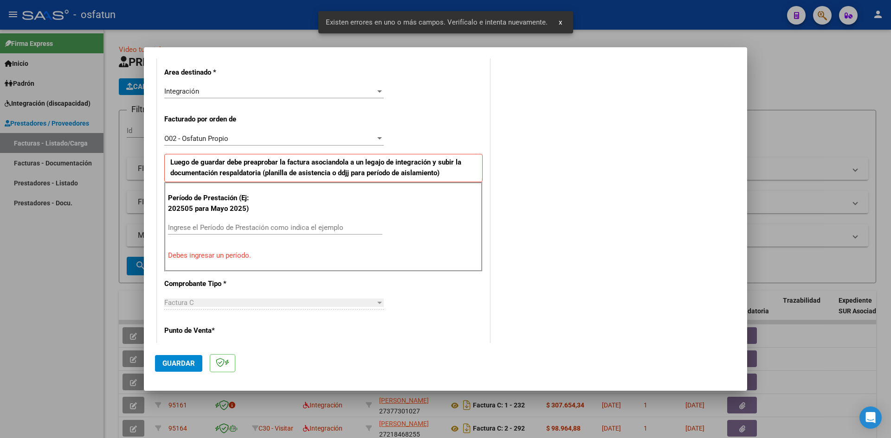
click at [205, 224] on input "Ingrese el Período de Prestación como indica el ejemplo" at bounding box center [275, 228] width 214 height 8
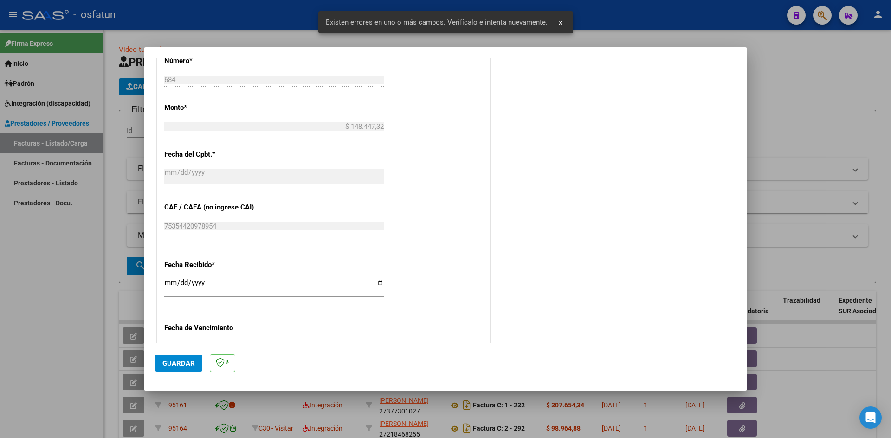
scroll to position [581, 0]
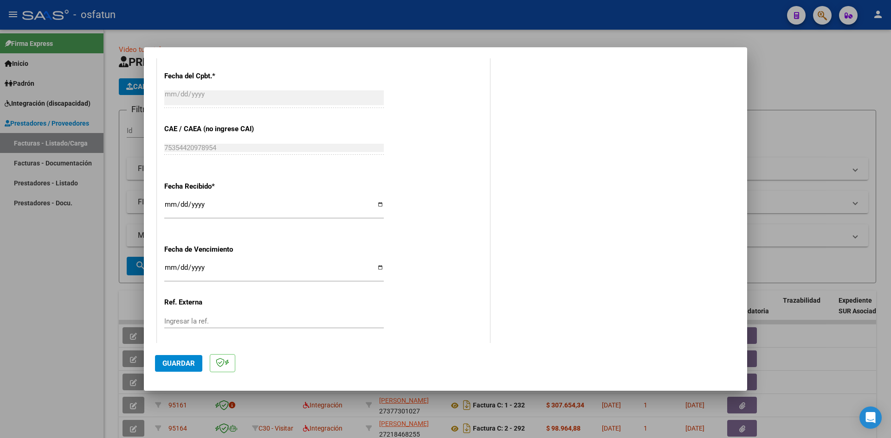
type input "202508"
click at [185, 364] on span "Guardar" at bounding box center [178, 364] width 32 height 8
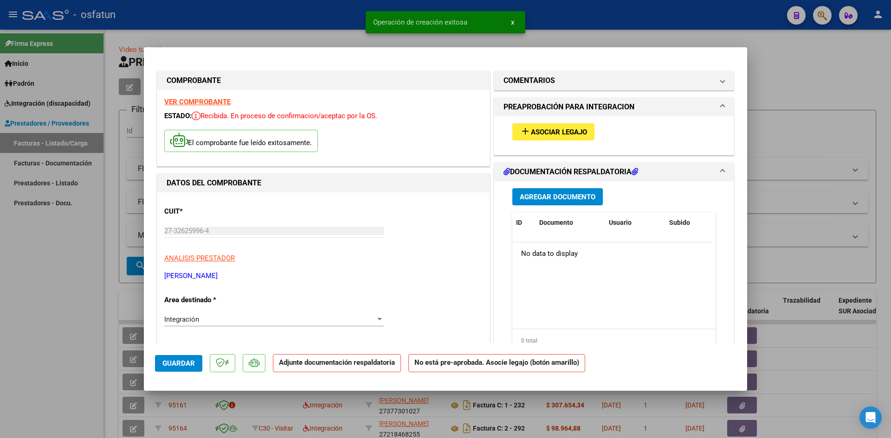
click at [532, 126] on button "add Asociar Legajo" at bounding box center [553, 131] width 82 height 17
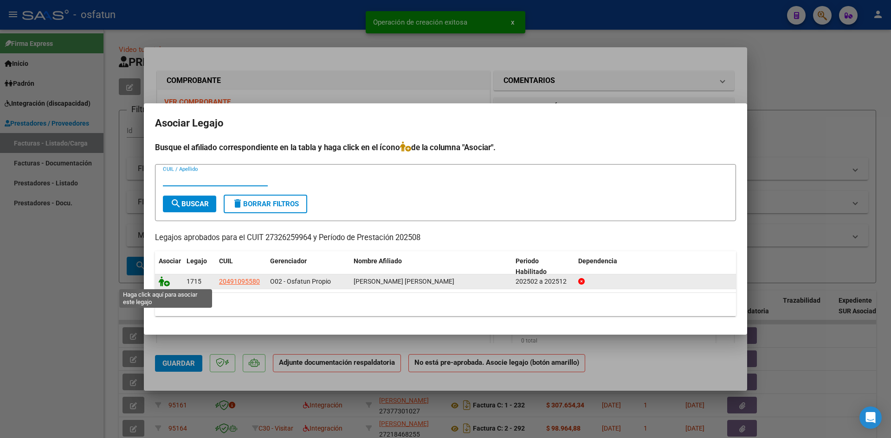
click at [162, 281] on icon at bounding box center [164, 282] width 11 height 10
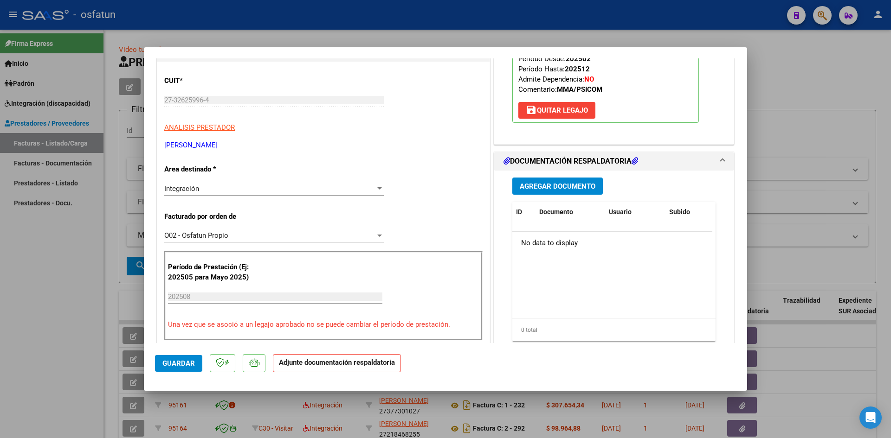
scroll to position [139, 0]
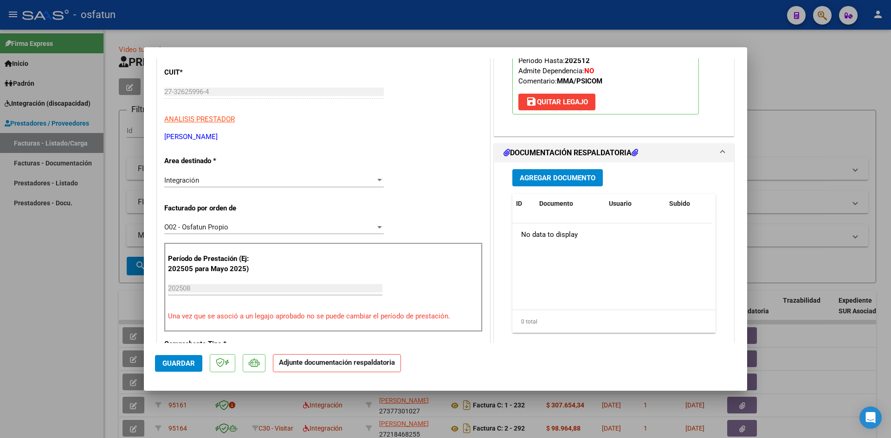
click at [561, 176] on span "Agregar Documento" at bounding box center [558, 178] width 76 height 8
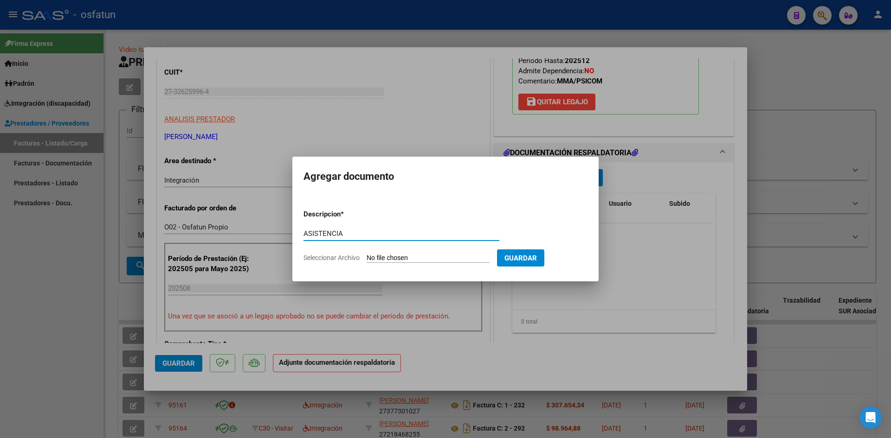
type input "ASISTENCIA"
click at [367, 254] on input "Seleccionar Archivo" at bounding box center [428, 258] width 123 height 9
type input "C:\fakepath\ASIST PSICOP AGOSTO.pdf"
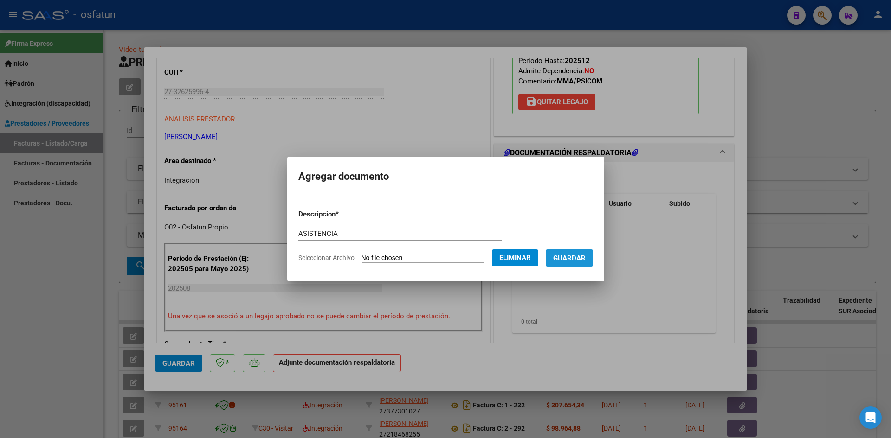
click at [567, 259] on span "Guardar" at bounding box center [569, 258] width 32 height 8
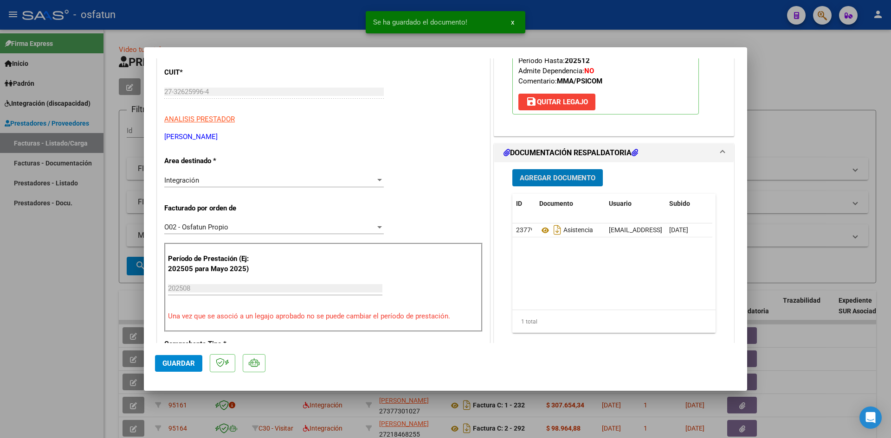
click at [544, 184] on button "Agregar Documento" at bounding box center [557, 177] width 90 height 17
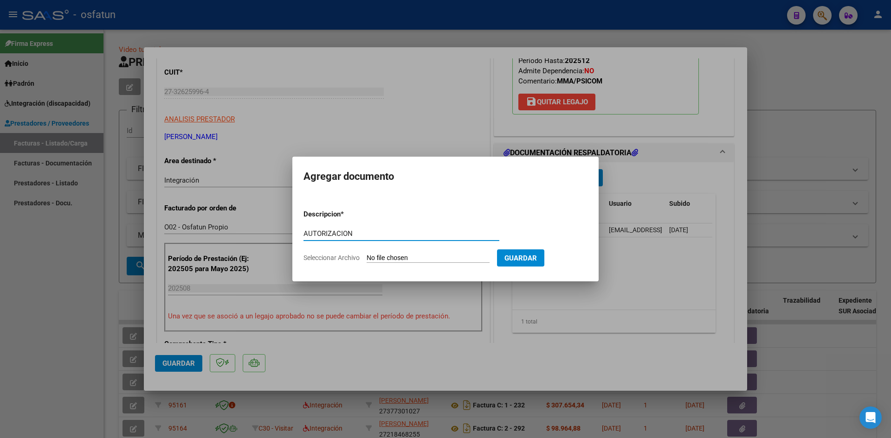
type input "AUTORIZACION"
click at [367, 254] on input "Seleccionar Archivo" at bounding box center [428, 258] width 123 height 9
type input "C:\fakepath\AUTOR PSICOP AGOSTO.pdf"
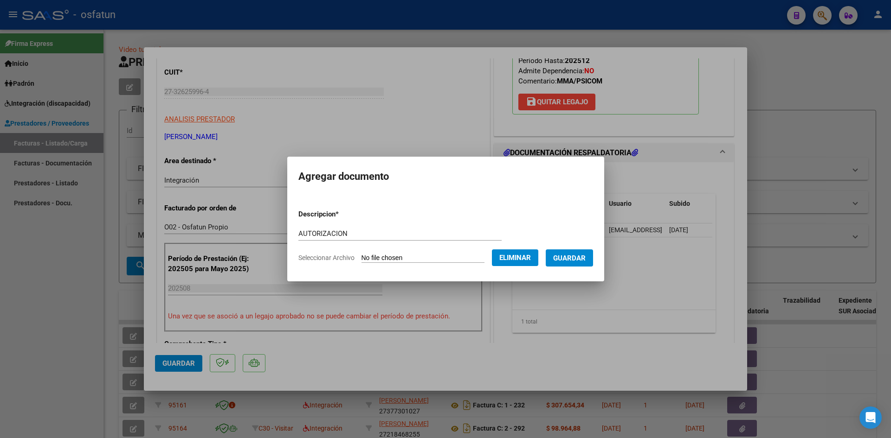
click at [577, 260] on span "Guardar" at bounding box center [569, 258] width 32 height 8
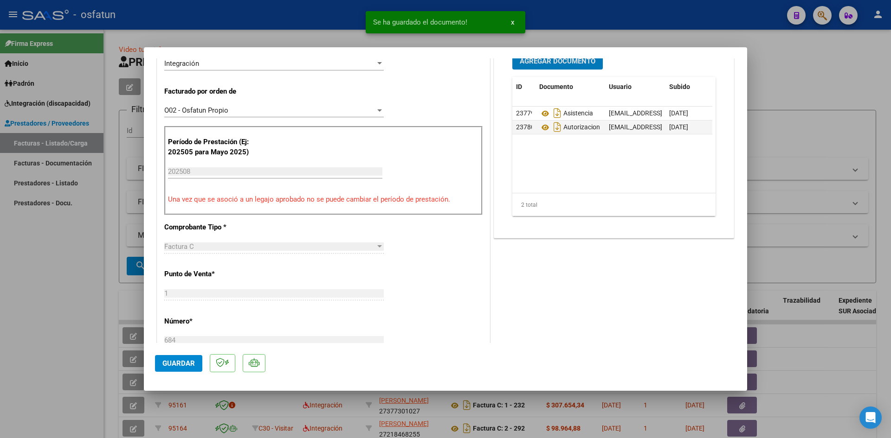
scroll to position [325, 0]
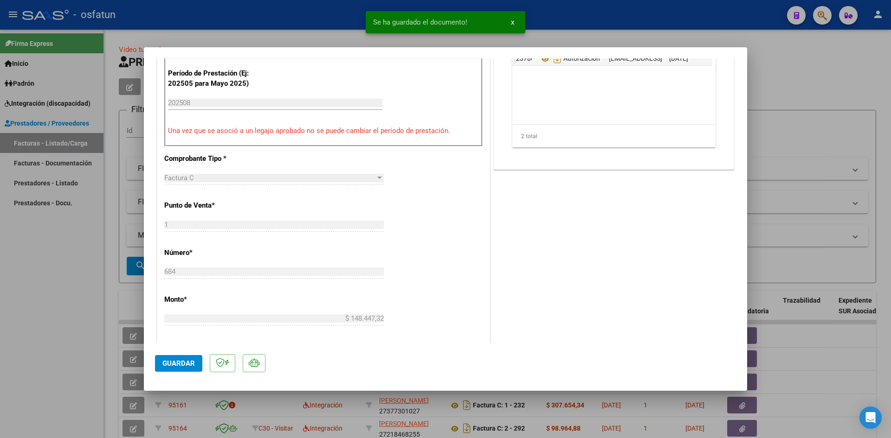
click at [183, 363] on span "Guardar" at bounding box center [178, 364] width 32 height 8
click at [0, 258] on div at bounding box center [445, 219] width 891 height 438
type input "$ 0,00"
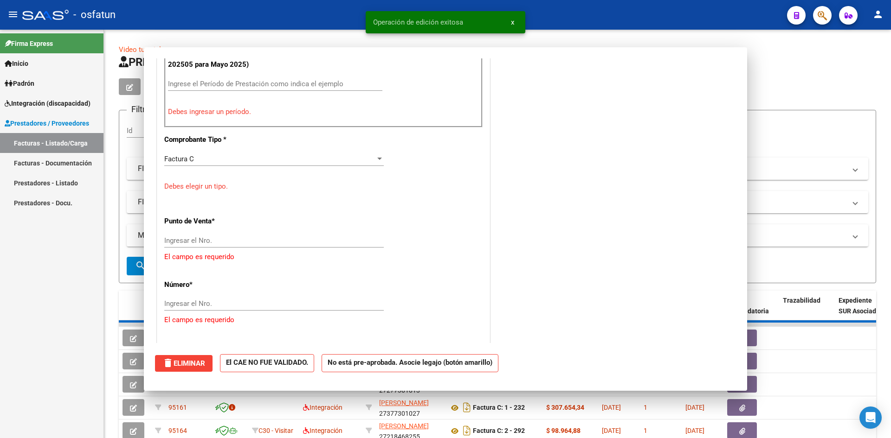
scroll to position [0, 0]
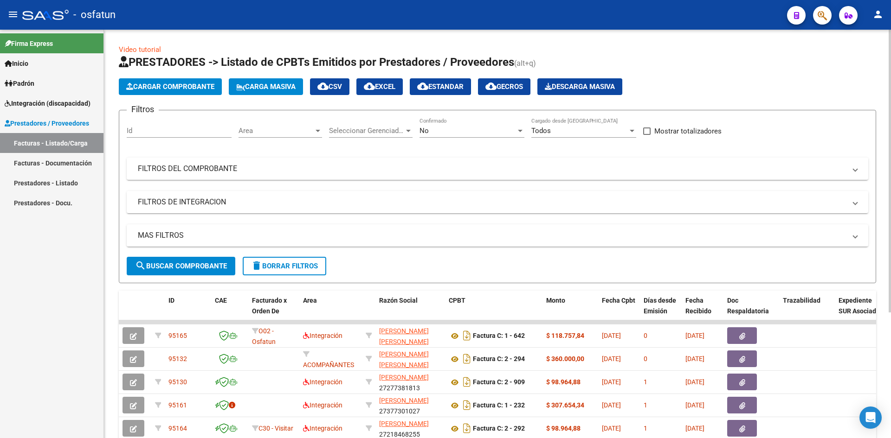
click at [155, 85] on span "Cargar Comprobante" at bounding box center [170, 87] width 88 height 8
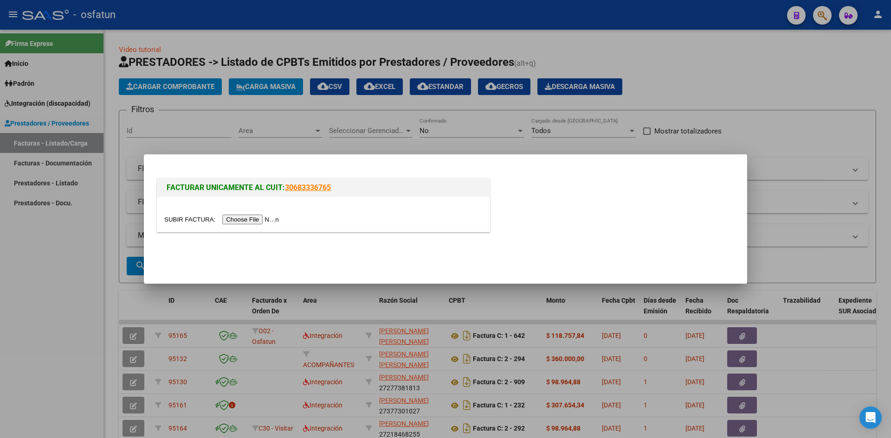
click at [259, 219] on input "file" at bounding box center [222, 220] width 117 height 10
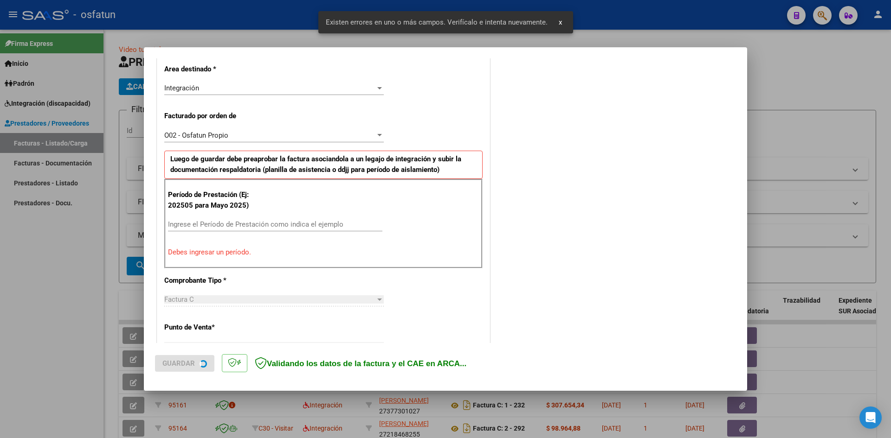
scroll to position [228, 0]
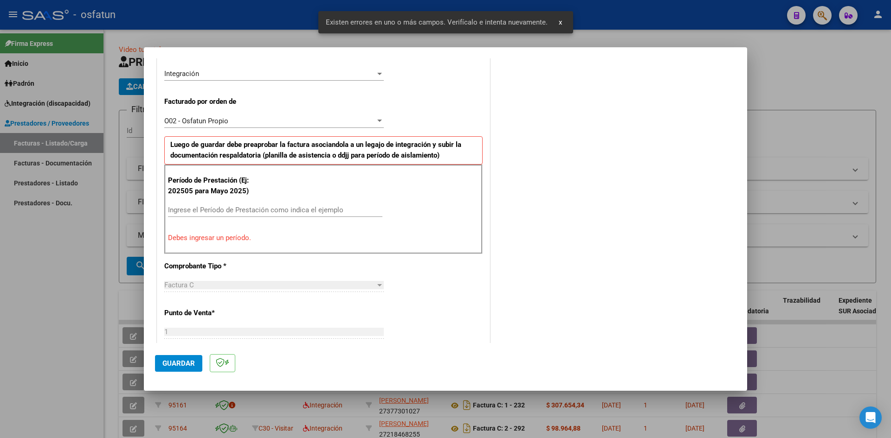
click at [214, 207] on input "Ingrese el Período de Prestación como indica el ejemplo" at bounding box center [275, 210] width 214 height 8
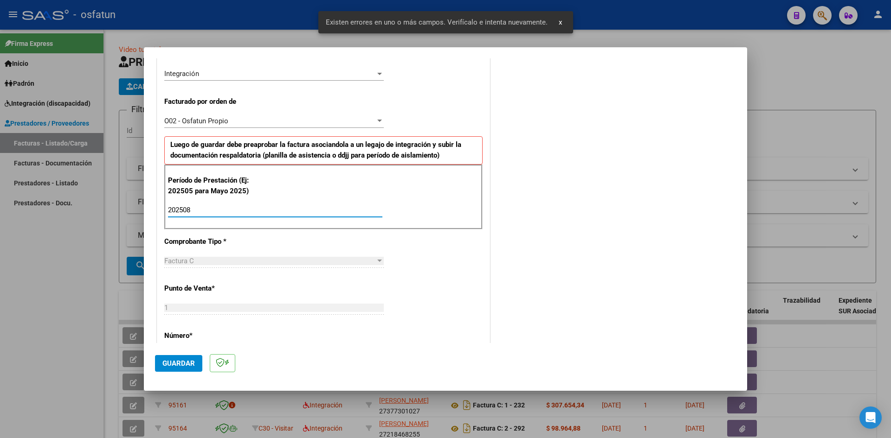
type input "202508"
click at [187, 364] on span "Guardar" at bounding box center [178, 364] width 32 height 8
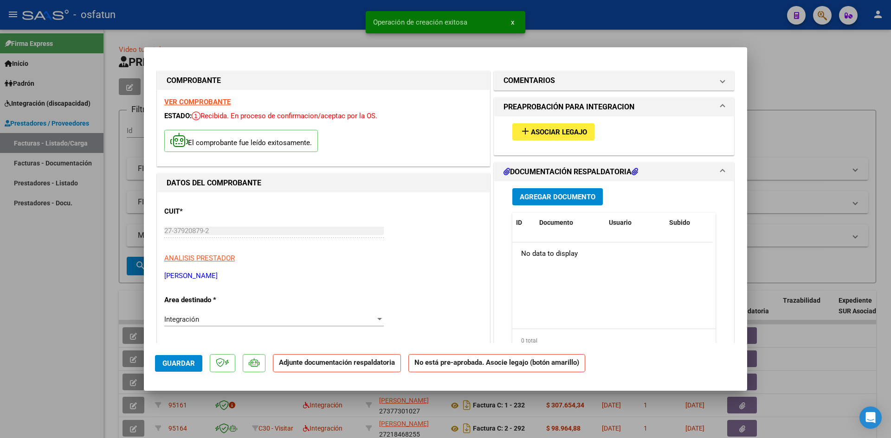
click at [555, 135] on span "Asociar Legajo" at bounding box center [559, 132] width 56 height 8
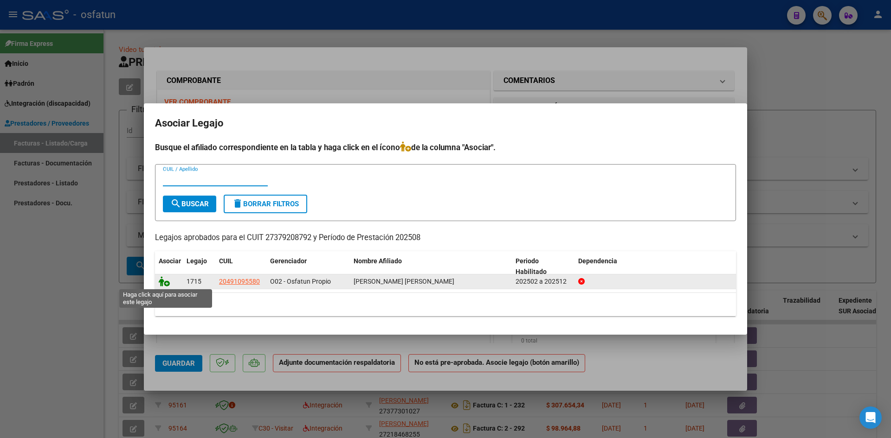
click at [162, 280] on icon at bounding box center [164, 282] width 11 height 10
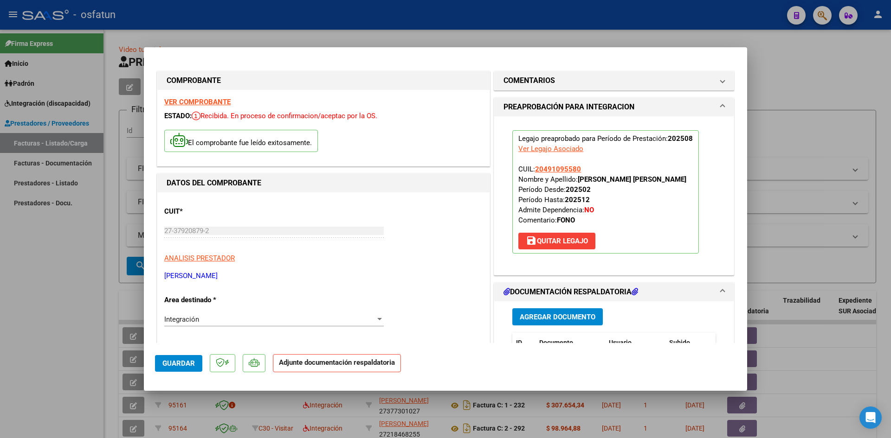
click at [543, 324] on button "Agregar Documento" at bounding box center [557, 317] width 90 height 17
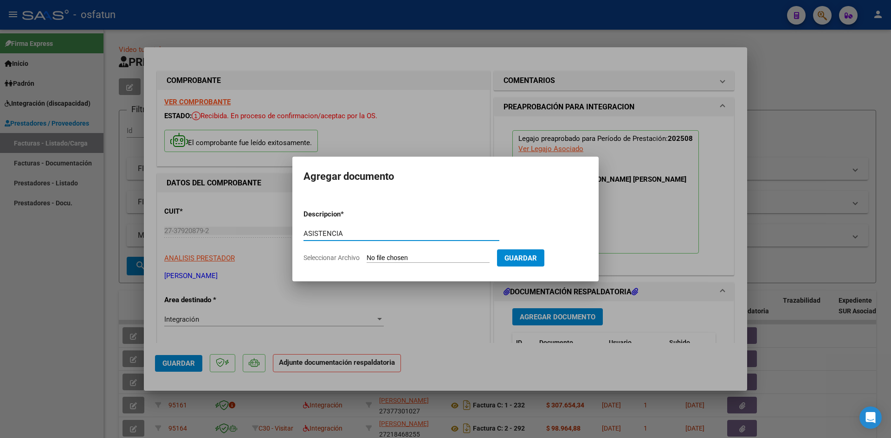
type input "ASISTENCIA"
click at [367, 254] on input "Seleccionar Archivo" at bounding box center [428, 258] width 123 height 9
type input "C:\fakepath\ASIST FONO AGOSTO.pdf"
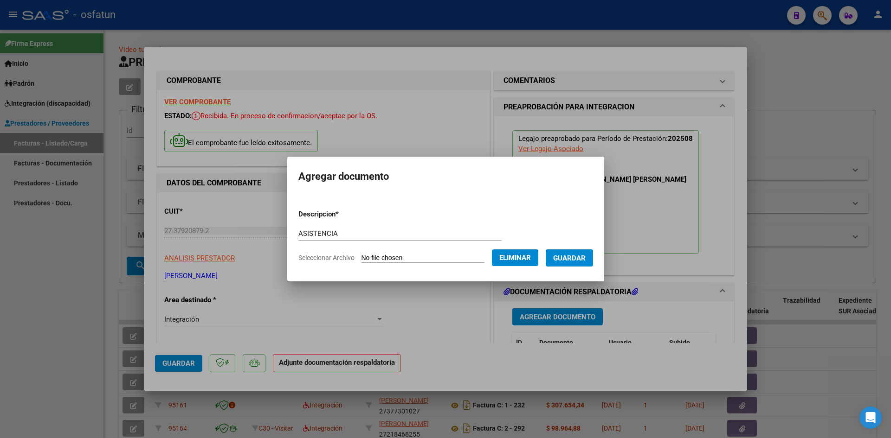
click at [574, 256] on span "Guardar" at bounding box center [569, 258] width 32 height 8
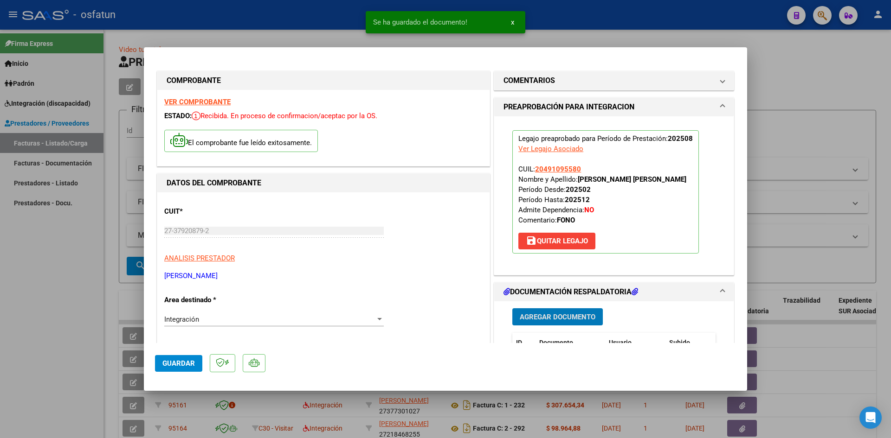
click at [563, 310] on button "Agregar Documento" at bounding box center [557, 317] width 90 height 17
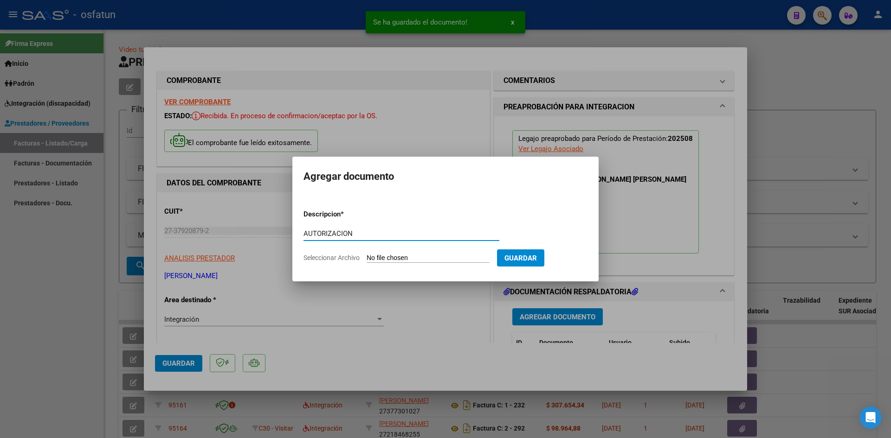
type input "AUTORIZACION"
click at [367, 254] on input "Seleccionar Archivo" at bounding box center [428, 258] width 123 height 9
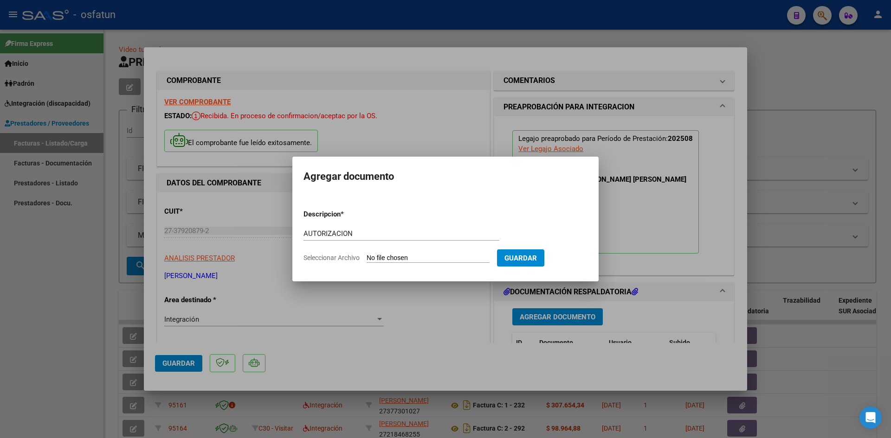
type input "C:\fakepath\AUTOR FONO.pdf"
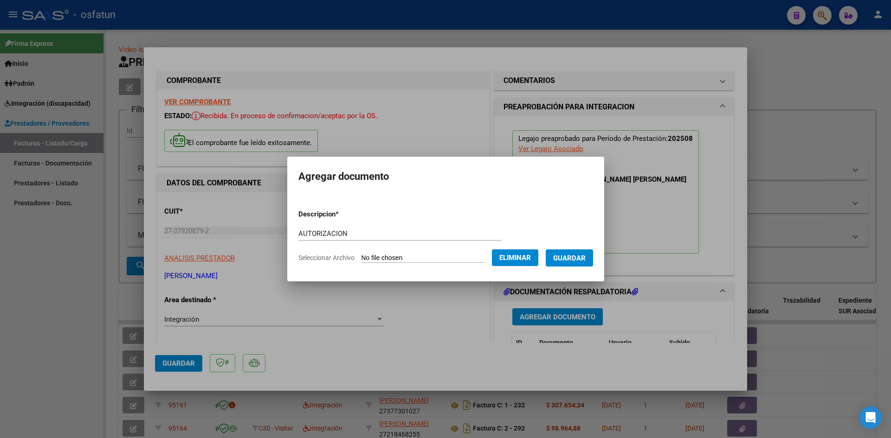
click at [570, 264] on button "Guardar" at bounding box center [569, 258] width 47 height 17
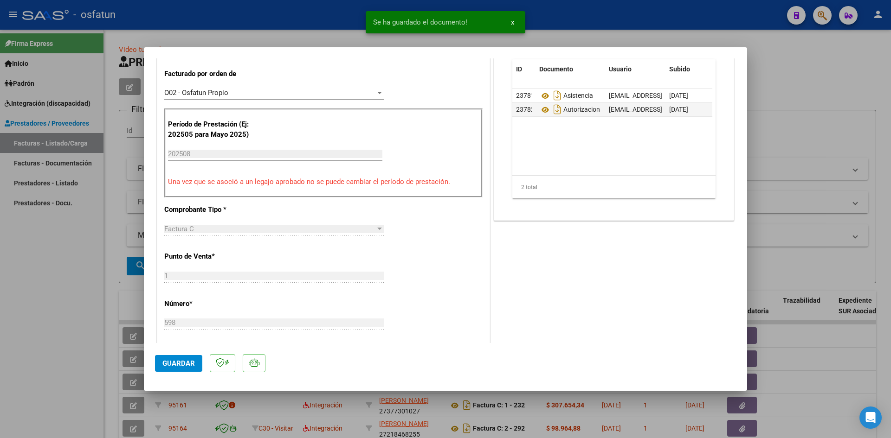
scroll to position [278, 0]
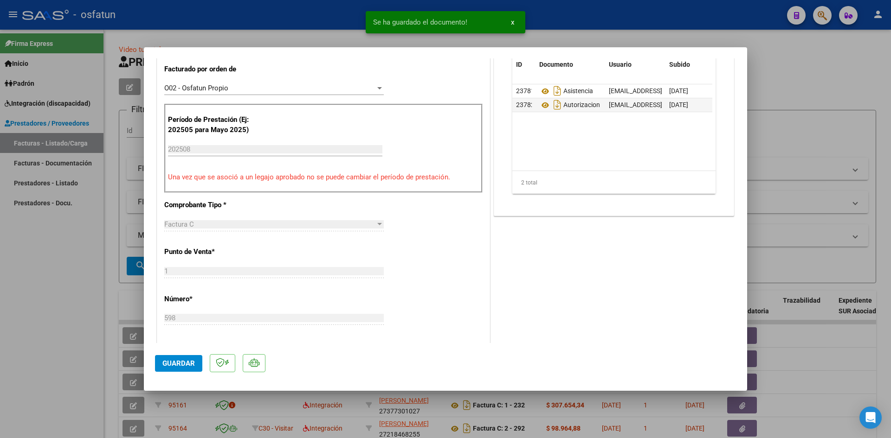
click at [185, 365] on span "Guardar" at bounding box center [178, 364] width 32 height 8
click at [25, 239] on div at bounding box center [445, 219] width 891 height 438
type input "$ 0,00"
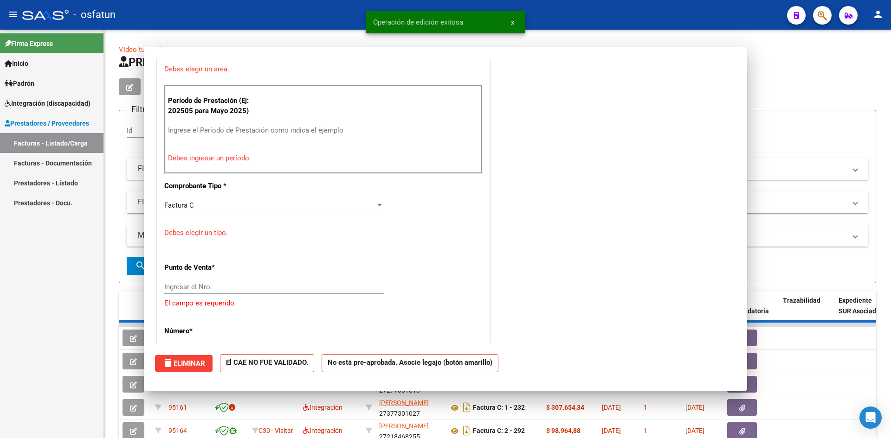
scroll to position [0, 0]
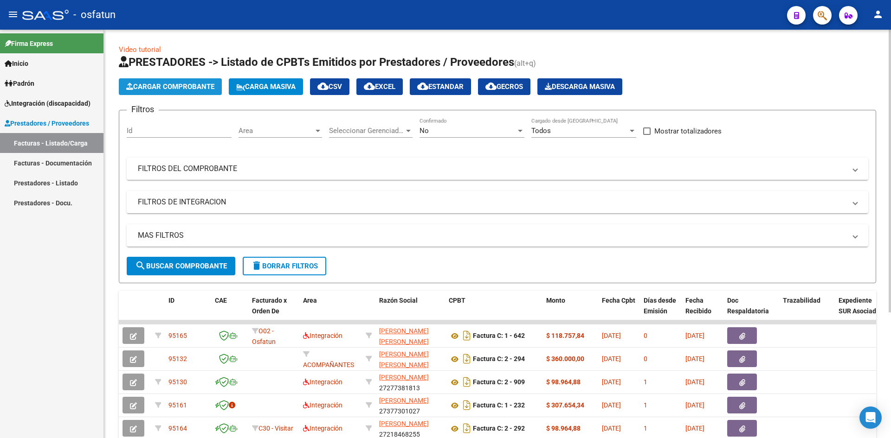
click at [149, 79] on button "Cargar Comprobante" at bounding box center [170, 86] width 103 height 17
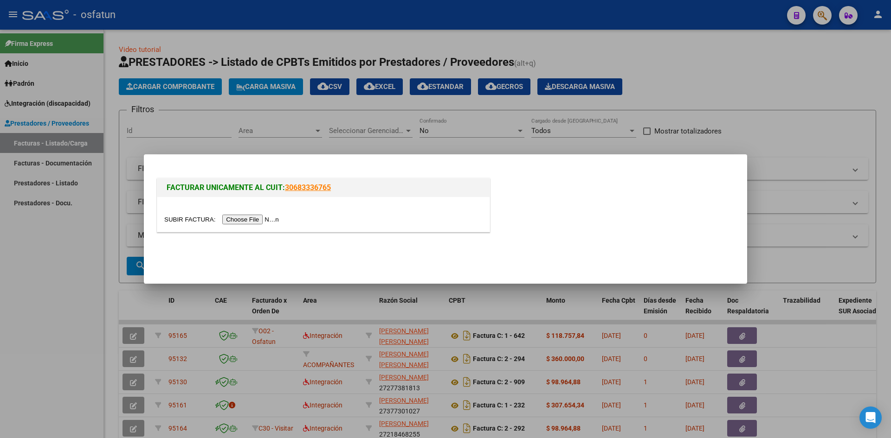
click at [262, 219] on input "file" at bounding box center [222, 220] width 117 height 10
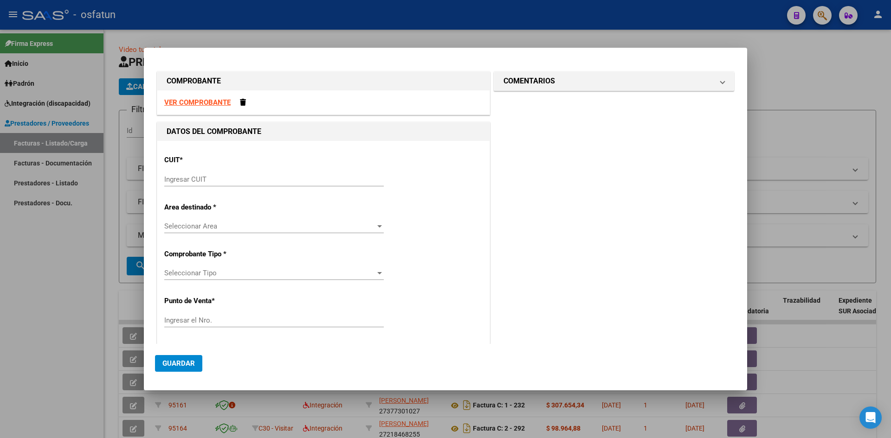
click at [260, 180] on input "Ingresar CUIT" at bounding box center [273, 179] width 219 height 8
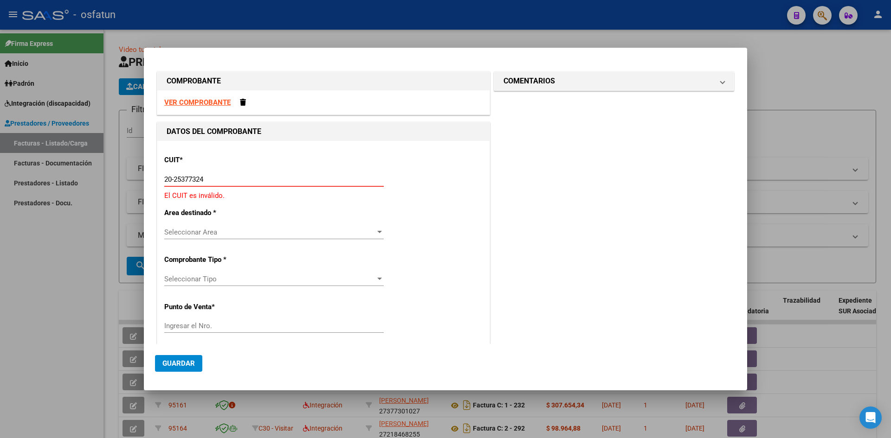
type input "20-25377324-4"
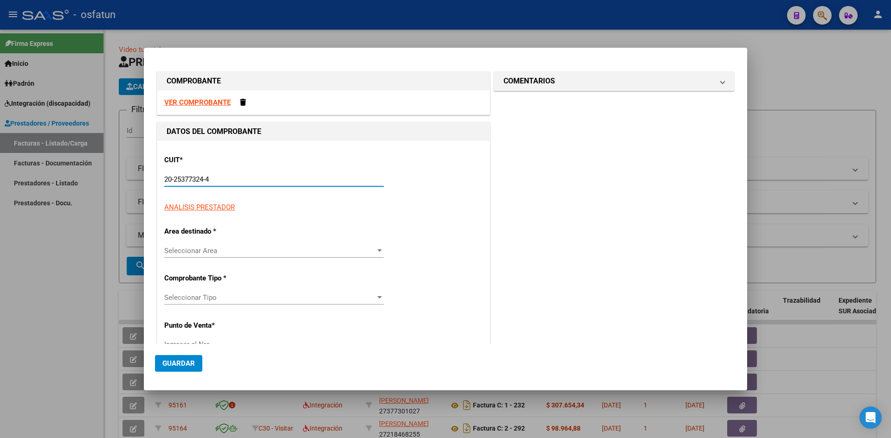
type input "2"
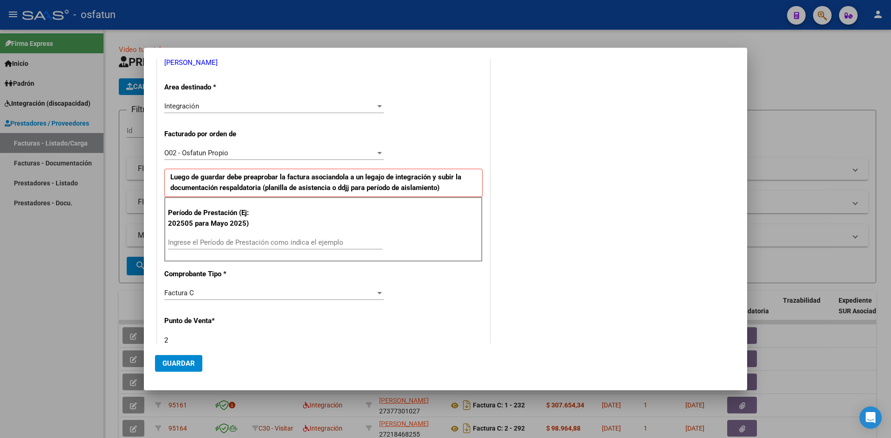
scroll to position [186, 0]
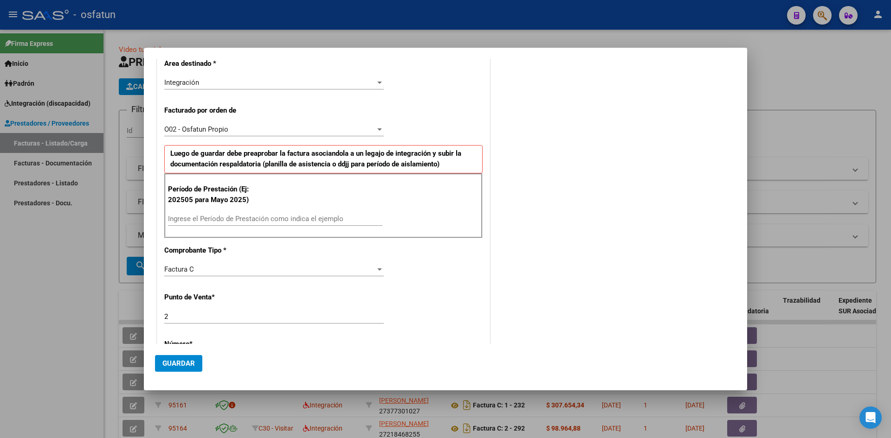
type input "20-25377324-4"
click at [194, 211] on div "Período de Prestación (Ej: 202505 para Mayo 2025) Ingrese el Período de Prestac…" at bounding box center [323, 206] width 318 height 65
click at [183, 223] on input "Ingrese el Período de Prestación como indica el ejemplo" at bounding box center [275, 219] width 214 height 8
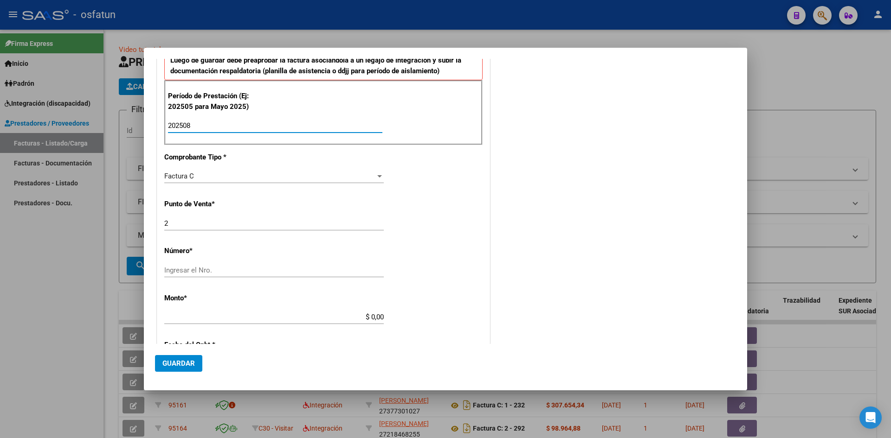
scroll to position [278, 0]
type input "202508"
click at [283, 268] on input "Ingresar el Nro." at bounding box center [273, 271] width 219 height 8
type input "419"
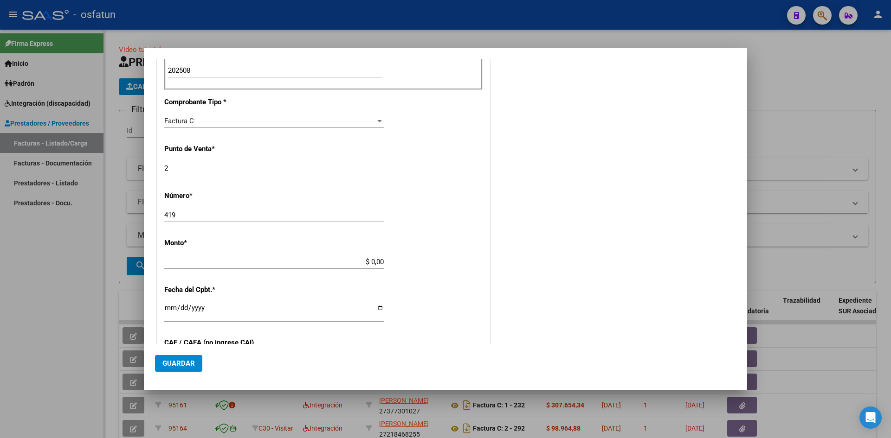
scroll to position [371, 0]
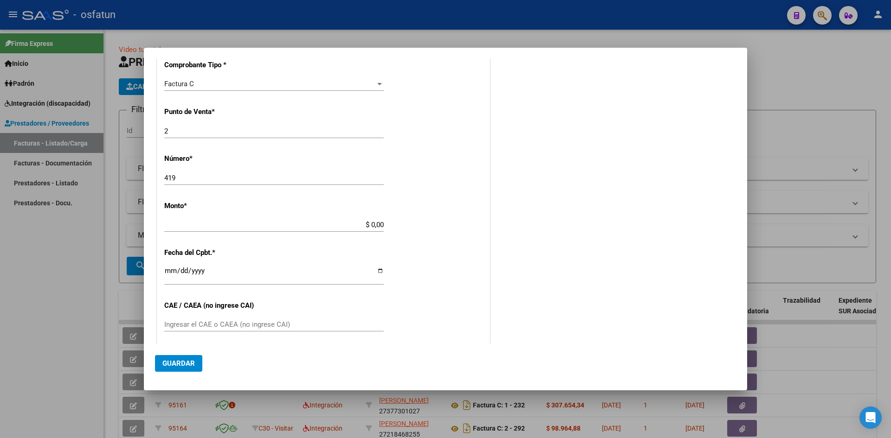
type input "$ 98.964,88"
type input "2025-09-09"
type input "75364479923998"
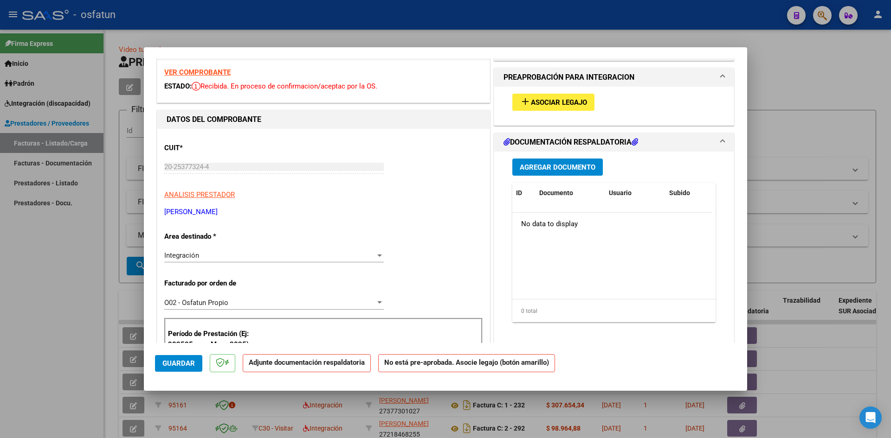
scroll to position [0, 0]
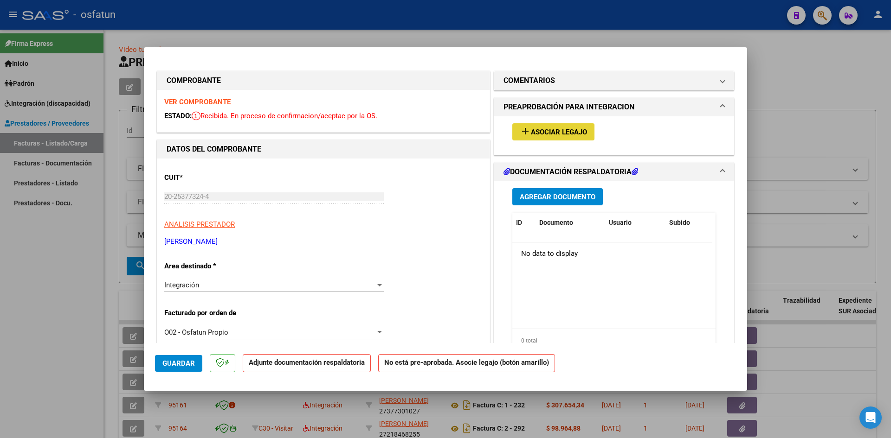
click at [576, 139] on button "add Asociar Legajo" at bounding box center [553, 131] width 82 height 17
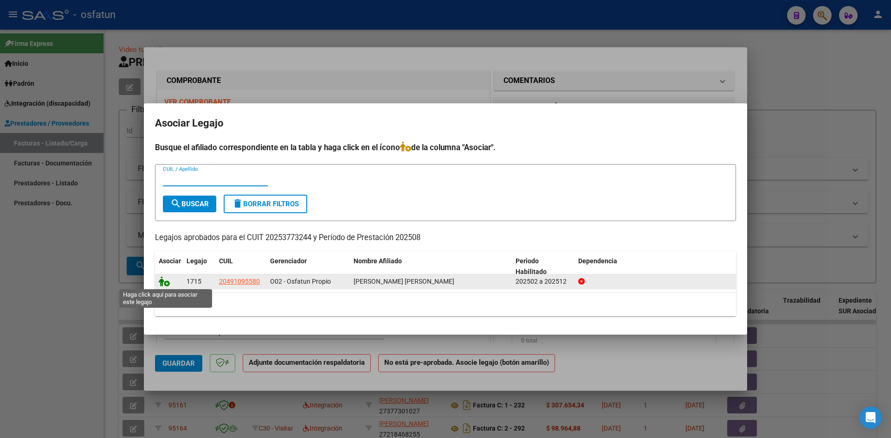
click at [164, 282] on icon at bounding box center [164, 282] width 11 height 10
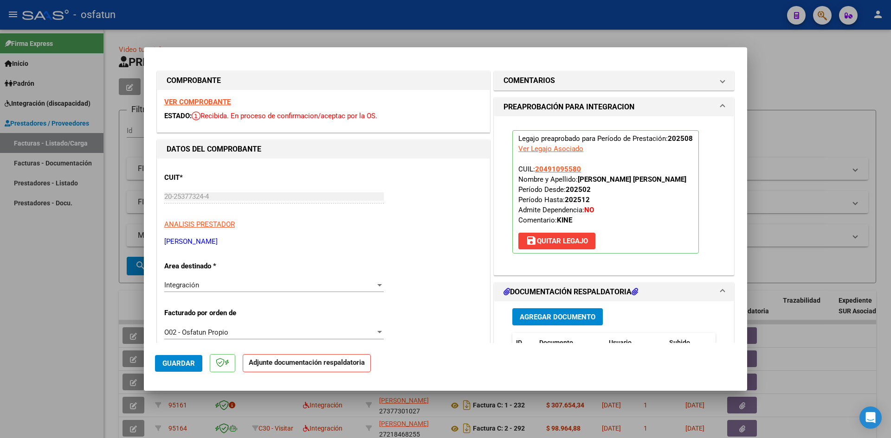
scroll to position [46, 0]
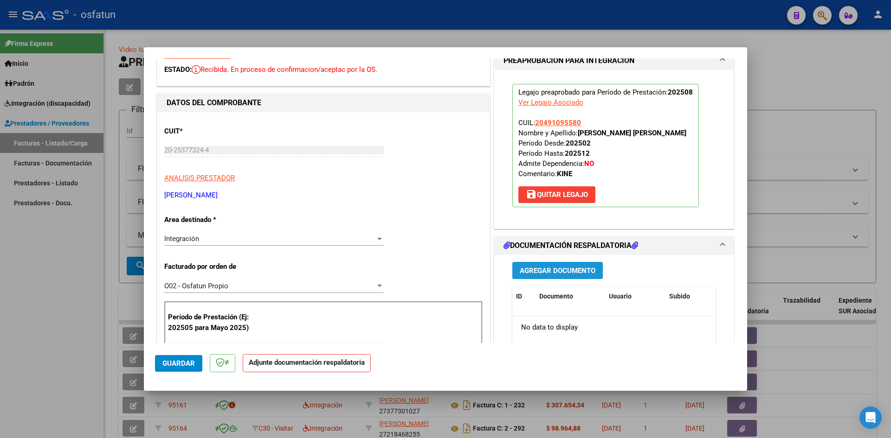
click at [540, 271] on span "Agregar Documento" at bounding box center [558, 271] width 76 height 8
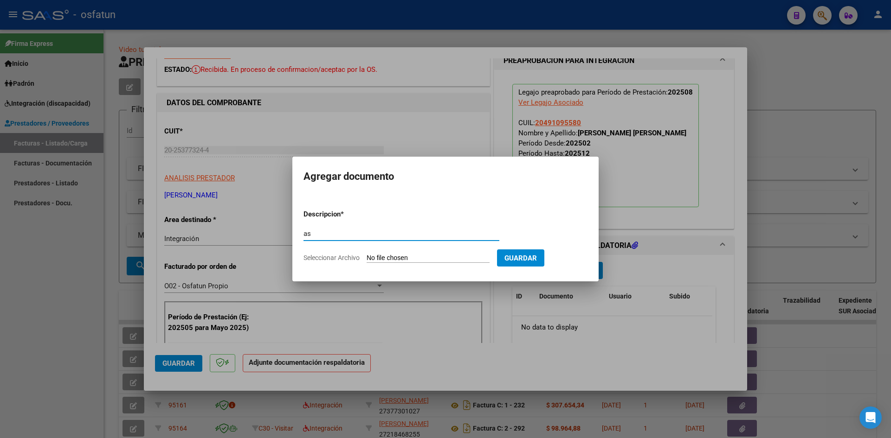
type input "a"
type input "ASISTENCIA"
click at [367, 254] on input "Seleccionar Archivo" at bounding box center [428, 258] width 123 height 9
type input "C:\fakepath\ASIST KINESIO AGOSTO.pdf"
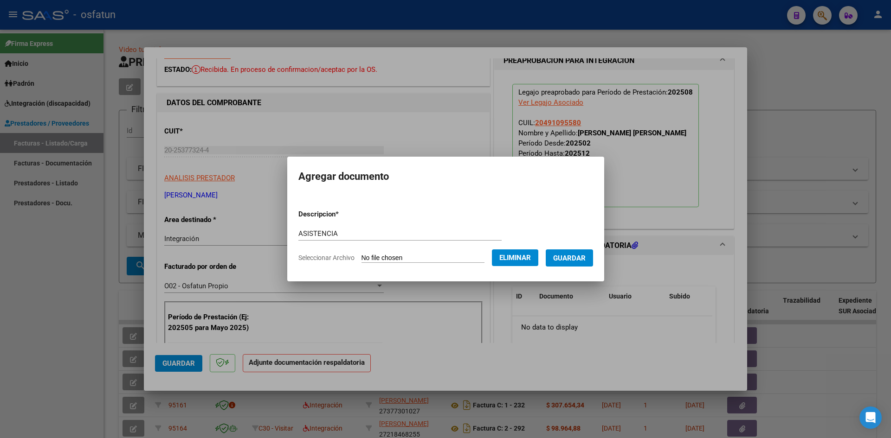
click at [572, 258] on span "Guardar" at bounding box center [569, 258] width 32 height 8
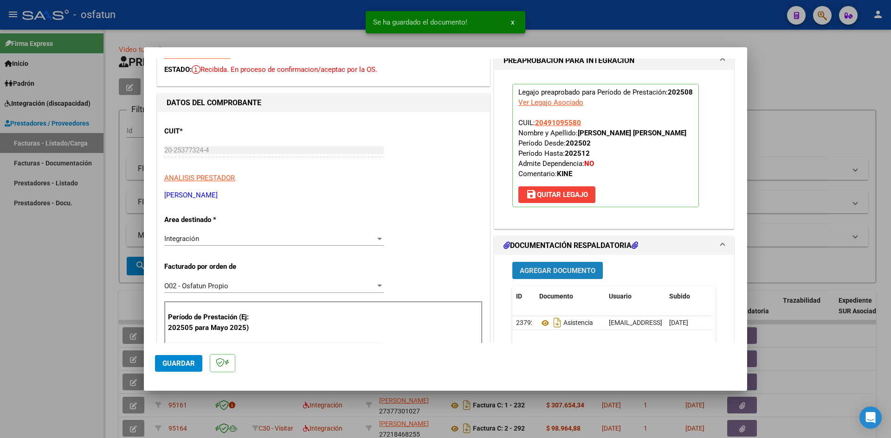
click at [541, 270] on span "Agregar Documento" at bounding box center [558, 271] width 76 height 8
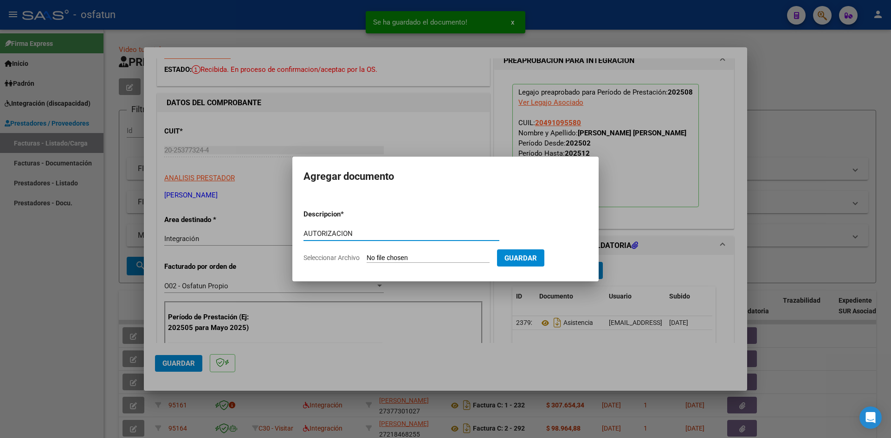
type input "AUTORIZACION"
click at [367, 254] on input "Seleccionar Archivo" at bounding box center [428, 258] width 123 height 9
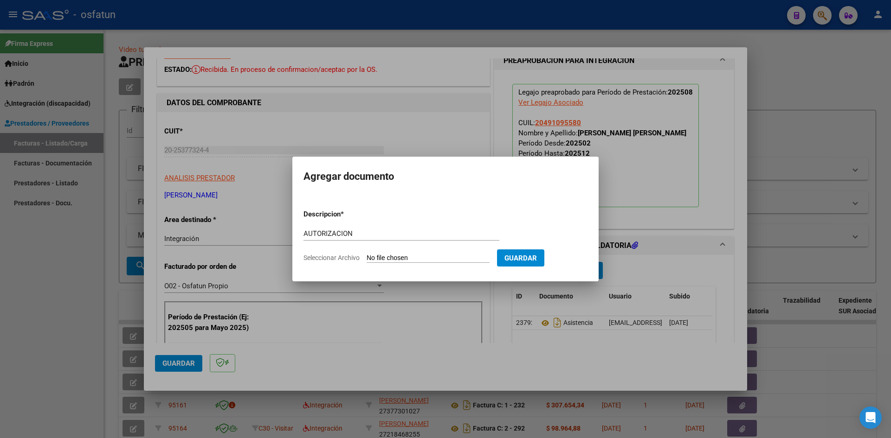
type input "C:\fakepath\AUTOR KINESIO.pdf"
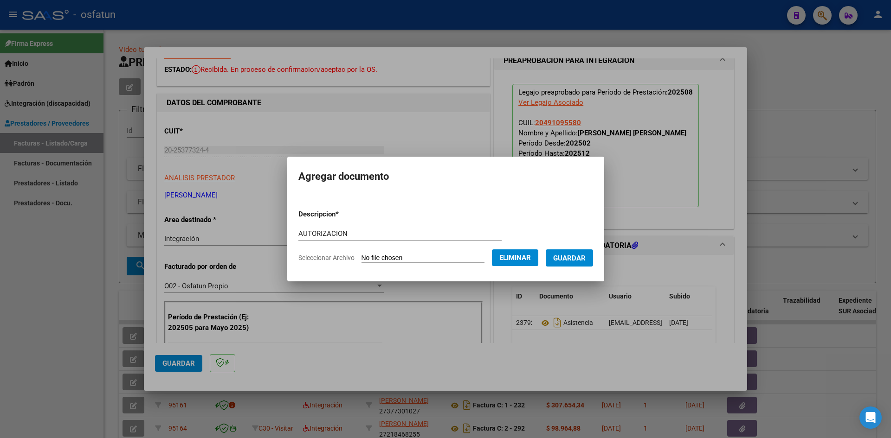
click at [586, 255] on span "Guardar" at bounding box center [569, 258] width 32 height 8
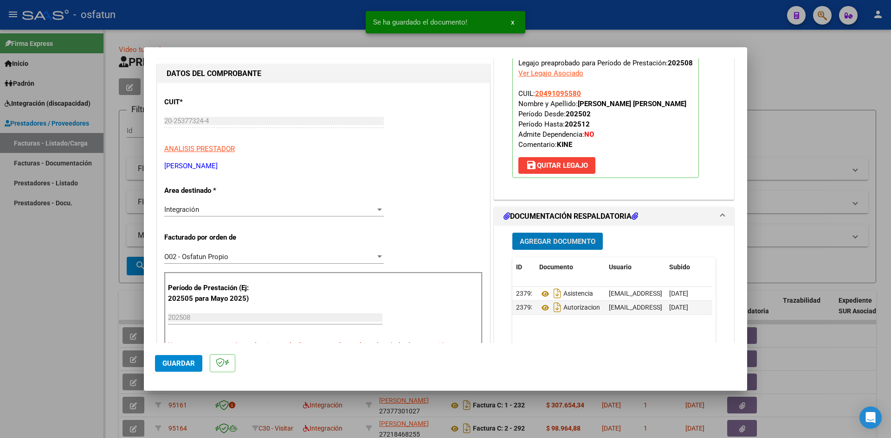
scroll to position [278, 0]
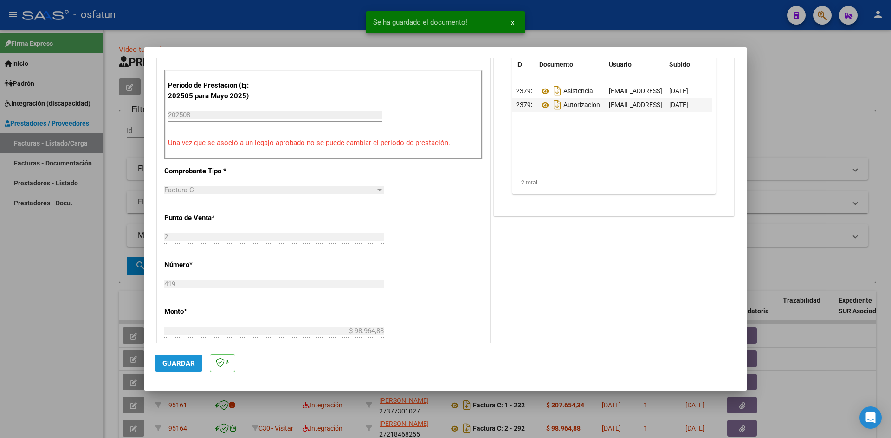
click at [157, 360] on button "Guardar" at bounding box center [178, 363] width 47 height 17
click at [0, 252] on div at bounding box center [445, 219] width 891 height 438
type input "$ 0,00"
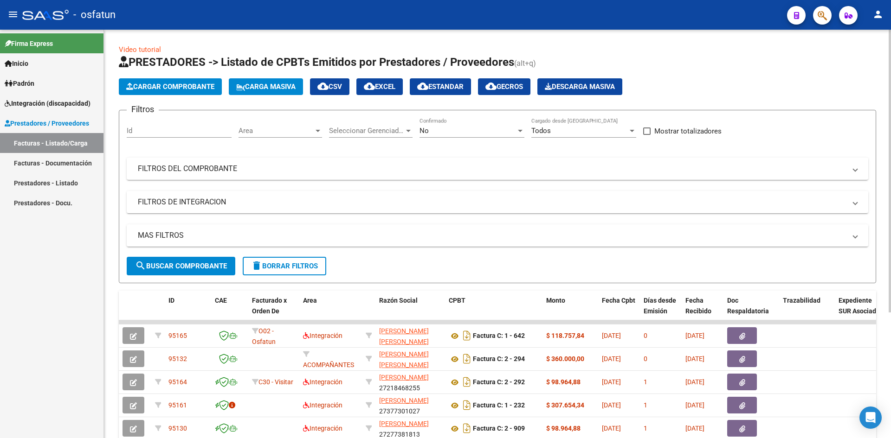
drag, startPoint x: 191, startPoint y: 77, endPoint x: 191, endPoint y: 84, distance: 6.5
click at [191, 77] on app-list-header "PRESTADORES -> Listado de CPBTs Emitidos por Prestadores / Proveedores (alt+q) …" at bounding box center [497, 169] width 757 height 229
click at [191, 85] on span "Cargar Comprobante" at bounding box center [170, 87] width 88 height 8
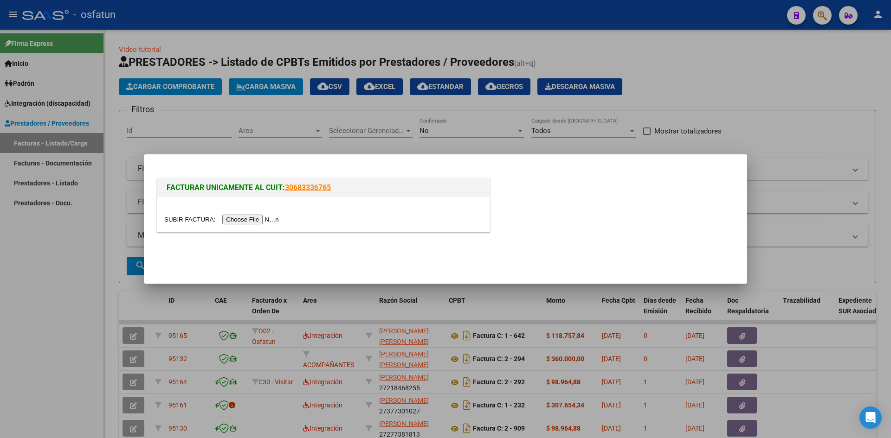
click at [264, 220] on input "file" at bounding box center [222, 220] width 117 height 10
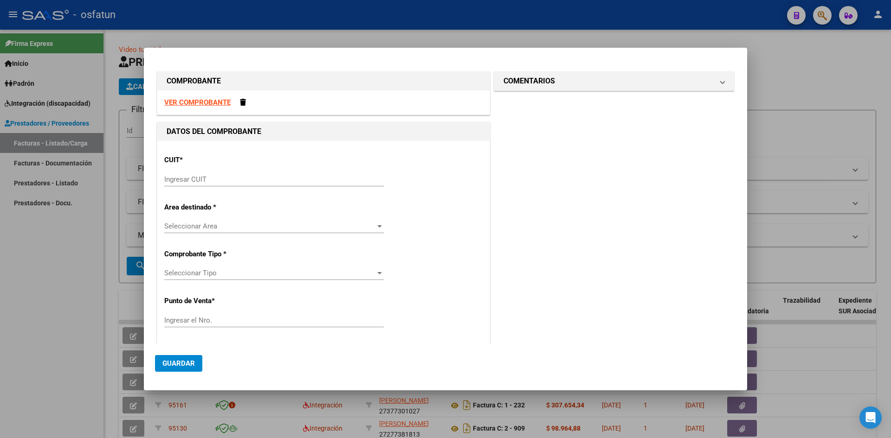
click at [175, 179] on input "Ingresar CUIT" at bounding box center [273, 179] width 219 height 8
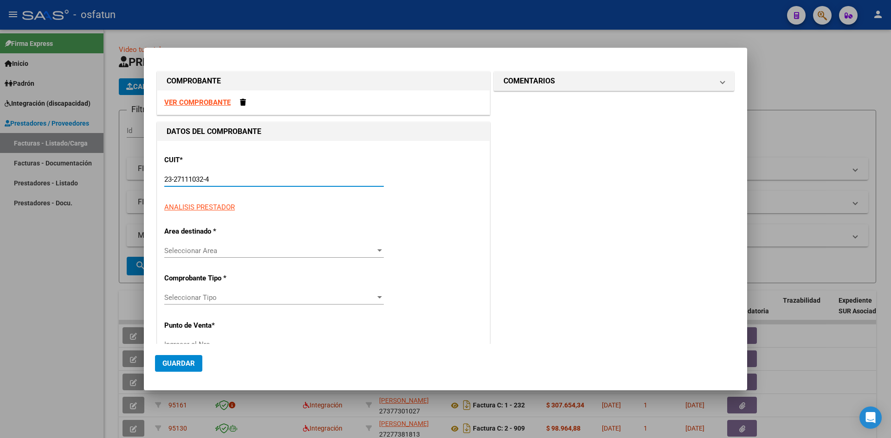
type input "23-27111032-4"
type input "1"
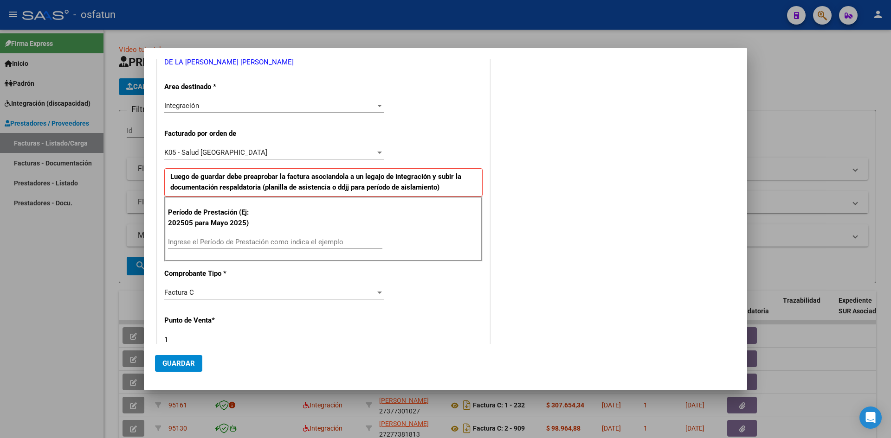
scroll to position [186, 0]
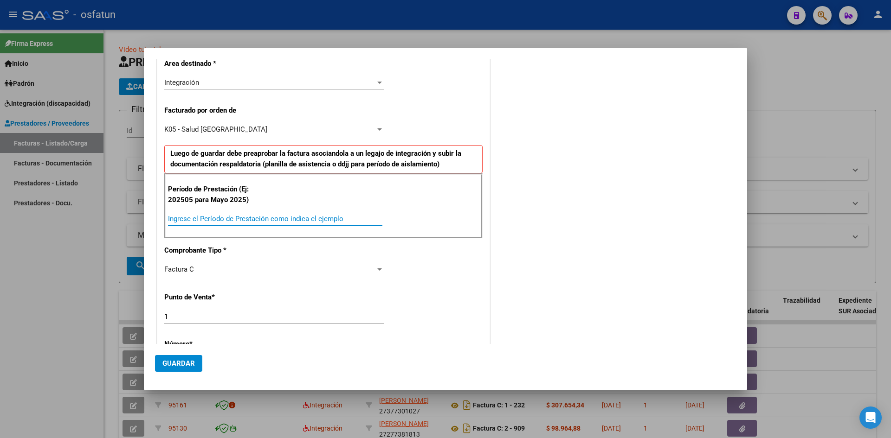
click at [221, 219] on input "Ingrese el Período de Prestación como indica el ejemplo" at bounding box center [275, 219] width 214 height 8
type input "202508"
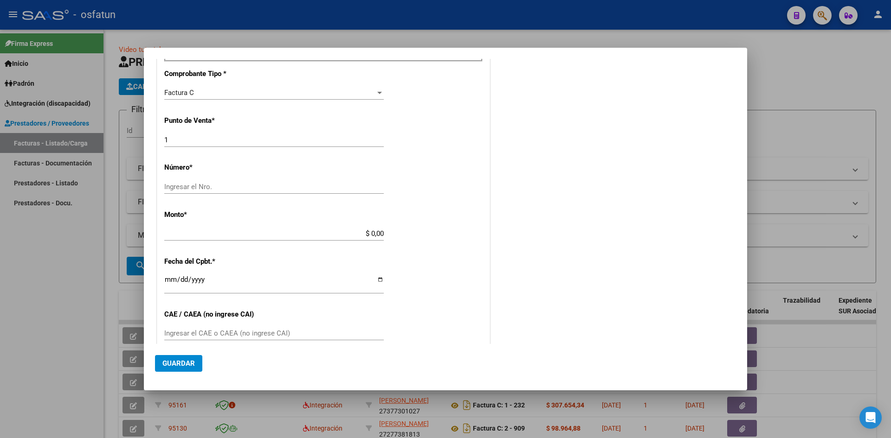
scroll to position [371, 0]
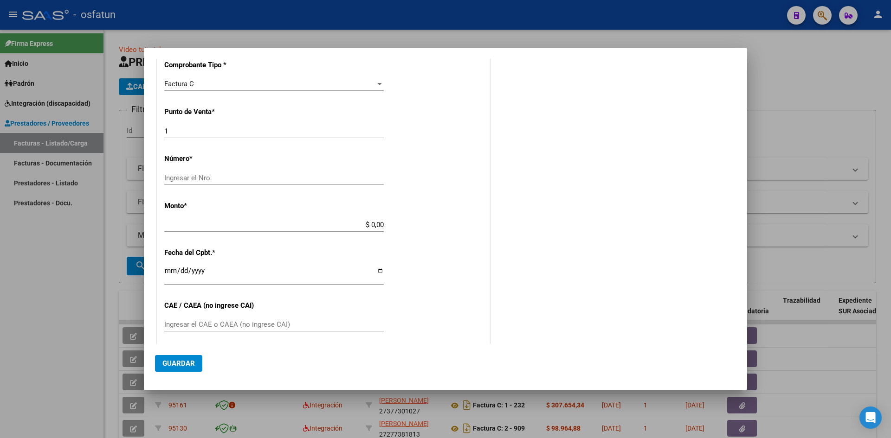
click at [217, 179] on input "Ingresar el Nro." at bounding box center [273, 178] width 219 height 8
type input "8"
type input "67"
click at [335, 232] on div "$ 0,00 Ingresar el monto" at bounding box center [273, 225] width 219 height 14
type input "$ 300.687,30"
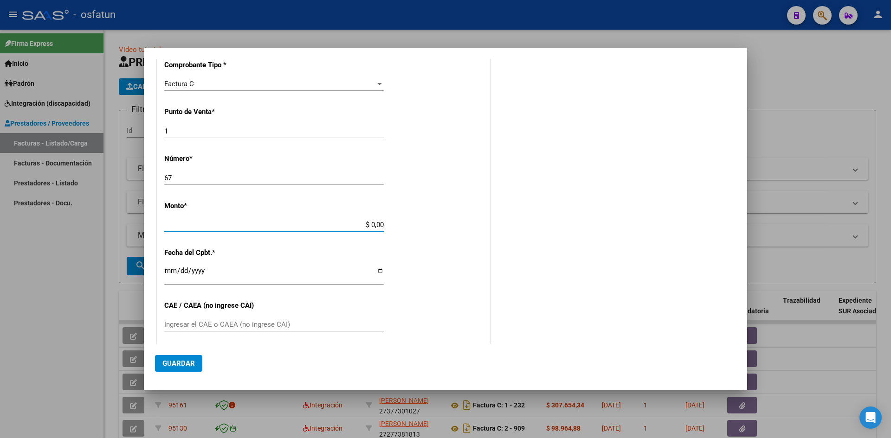
type input "2025-09-02"
type input "75354553129781"
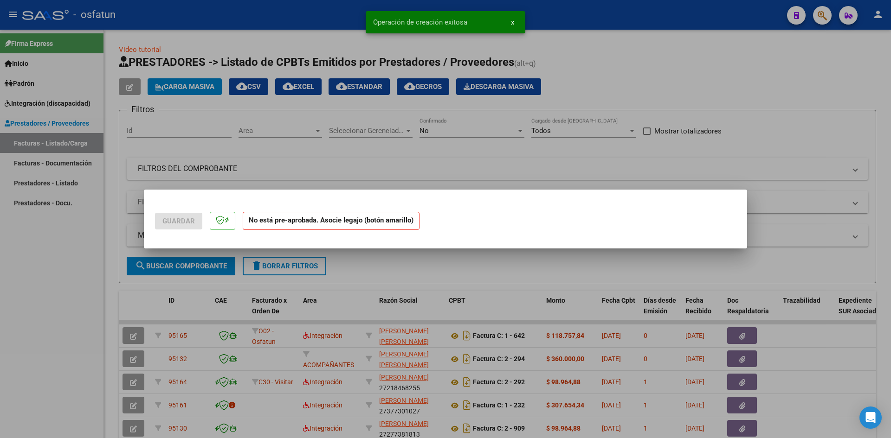
scroll to position [0, 0]
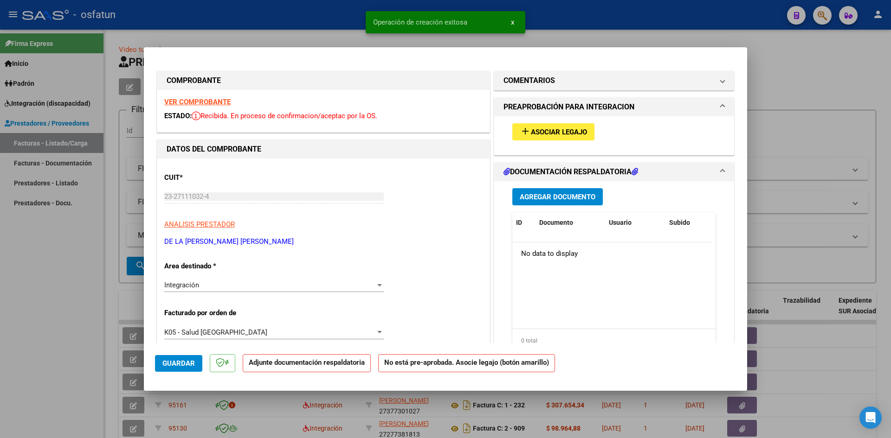
click at [566, 129] on span "Asociar Legajo" at bounding box center [559, 132] width 56 height 8
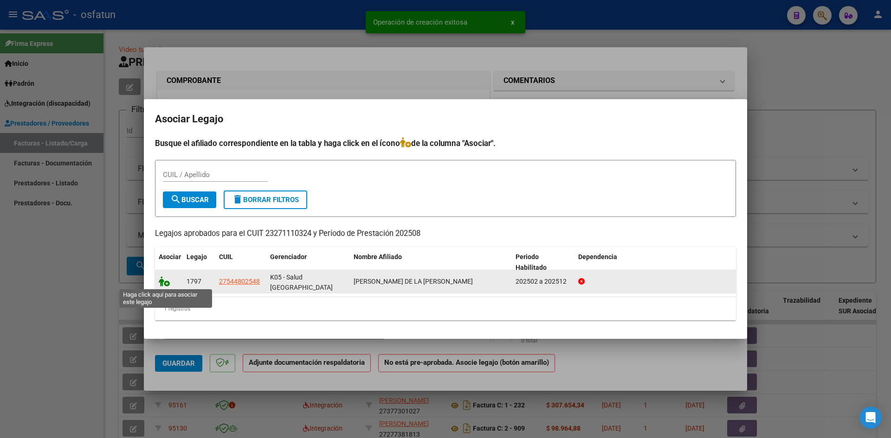
click at [165, 284] on icon at bounding box center [164, 282] width 11 height 10
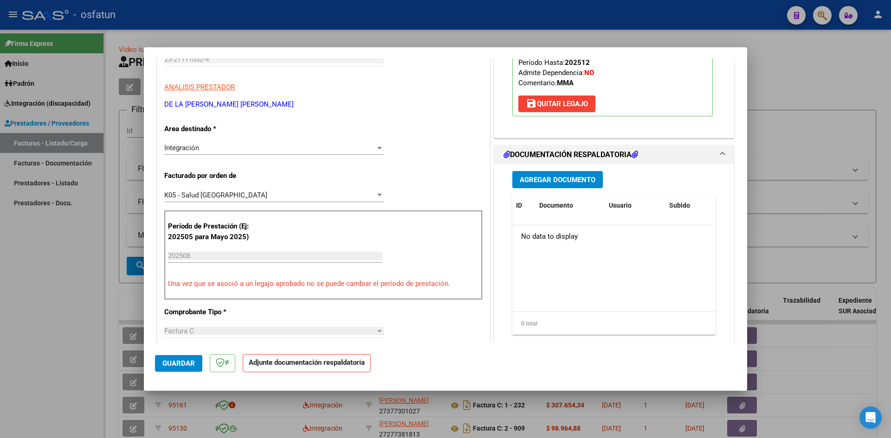
scroll to position [139, 0]
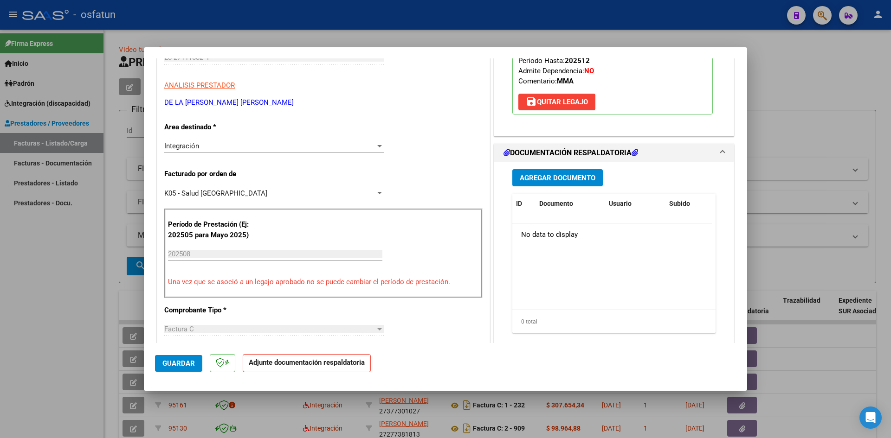
click at [555, 182] on button "Agregar Documento" at bounding box center [557, 177] width 90 height 17
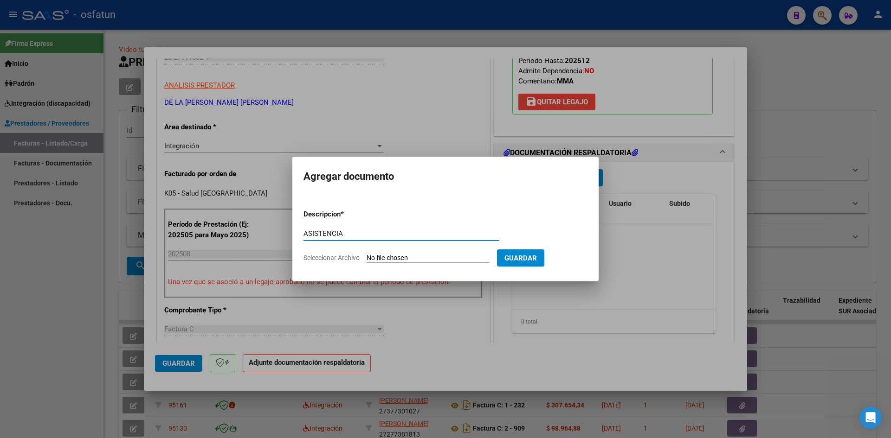
type input "ASISTENCIA"
click at [387, 251] on form "Descripcion * ASISTENCIA Escriba aquí una descripcion Seleccionar Archivo Guard…" at bounding box center [445, 236] width 284 height 68
click at [384, 260] on input "Seleccionar Archivo" at bounding box center [428, 258] width 123 height 9
type input "C:\fakepath\ASIST MAESTRA APOY AGOSTO.pdf"
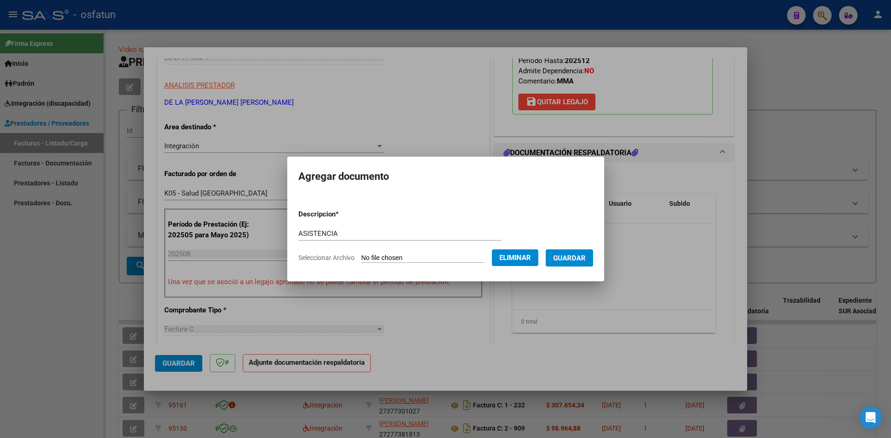
click at [583, 262] on span "Guardar" at bounding box center [569, 258] width 32 height 8
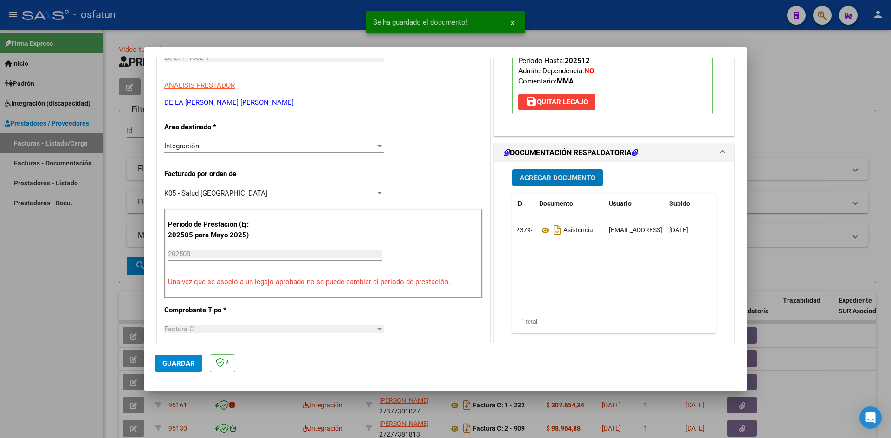
click at [550, 175] on span "Agregar Documento" at bounding box center [558, 178] width 76 height 8
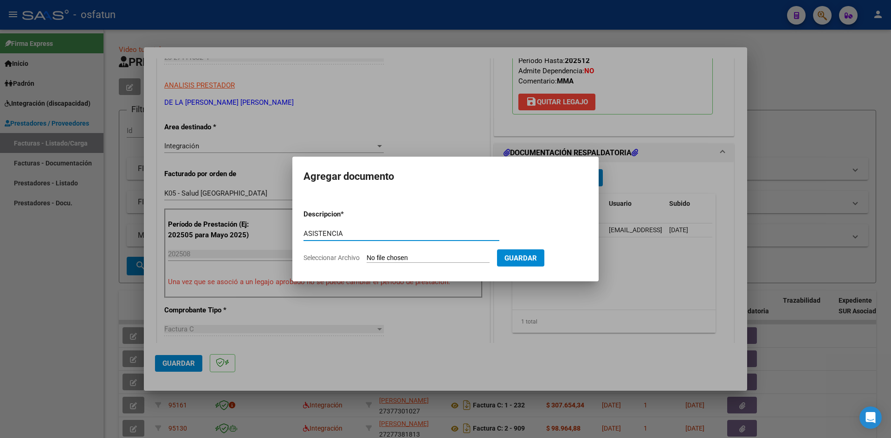
type input "ASISTENCIA"
click at [367, 254] on input "Seleccionar Archivo" at bounding box center [428, 258] width 123 height 9
type input "C:\fakepath\ASISTE MAESTRA APOY AGOSTO.pdf"
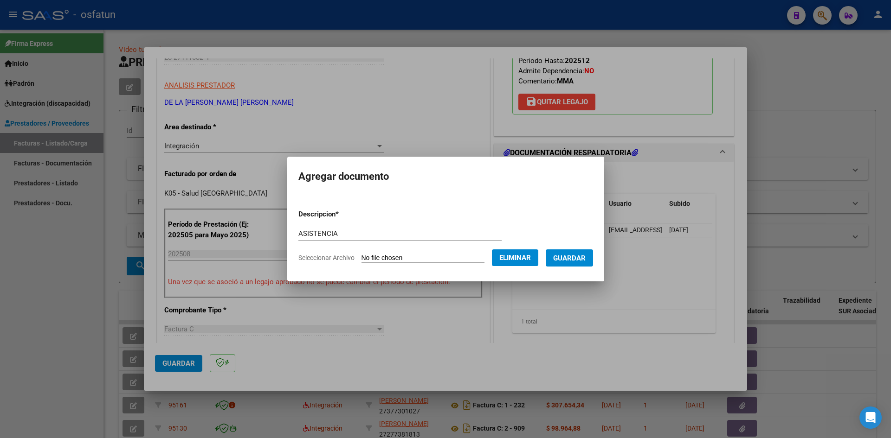
click at [584, 260] on span "Guardar" at bounding box center [569, 258] width 32 height 8
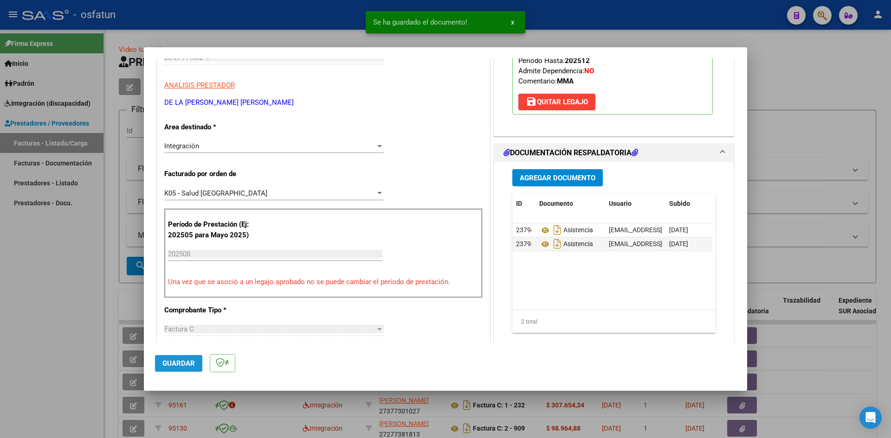
click at [177, 363] on span "Guardar" at bounding box center [178, 364] width 32 height 8
click at [0, 344] on div at bounding box center [445, 219] width 891 height 438
type input "$ 0,00"
